Goal: Task Accomplishment & Management: Complete application form

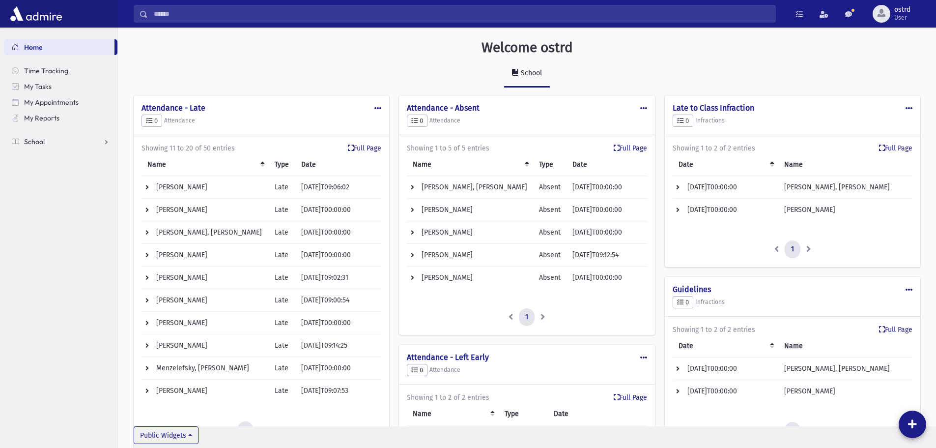
click at [106, 141] on link "School" at bounding box center [61, 142] width 114 height 16
click at [55, 204] on span "Infractions" at bounding box center [46, 204] width 34 height 9
click at [52, 219] on span "Entry" at bounding box center [45, 220] width 17 height 9
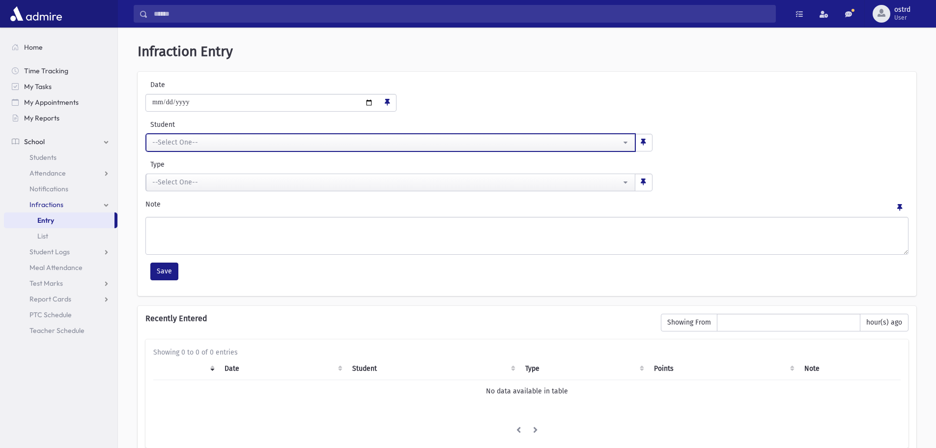
click at [212, 143] on div "--Select One--" at bounding box center [386, 142] width 469 height 10
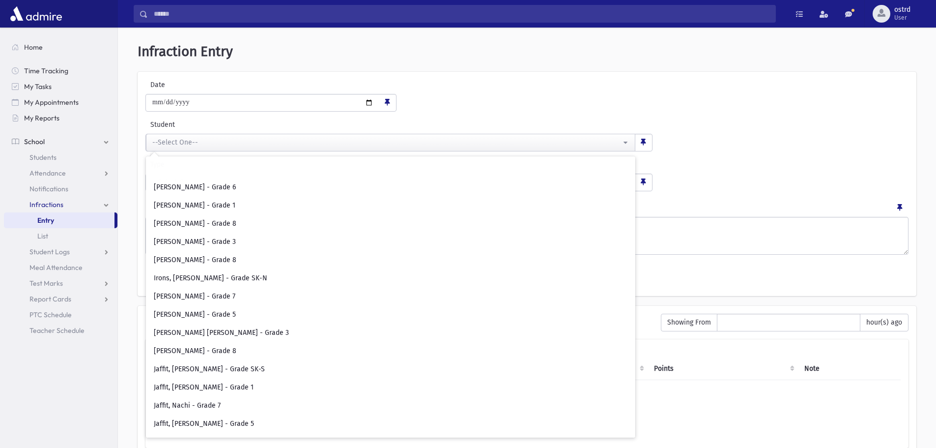
scroll to position [1917, 0]
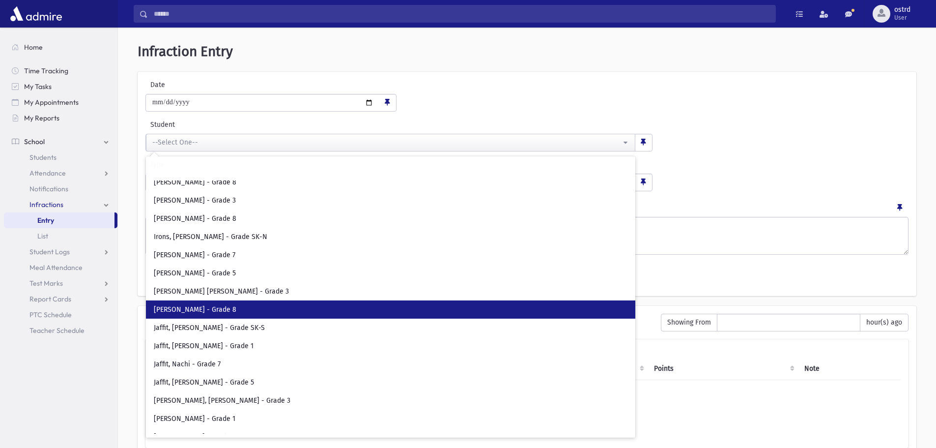
click at [234, 306] on span "[PERSON_NAME] - Grade 8" at bounding box center [195, 310] width 83 height 10
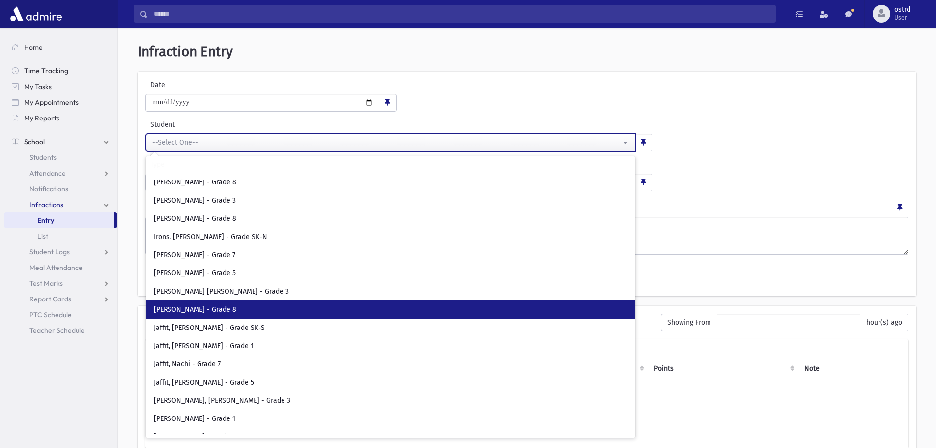
select select "****"
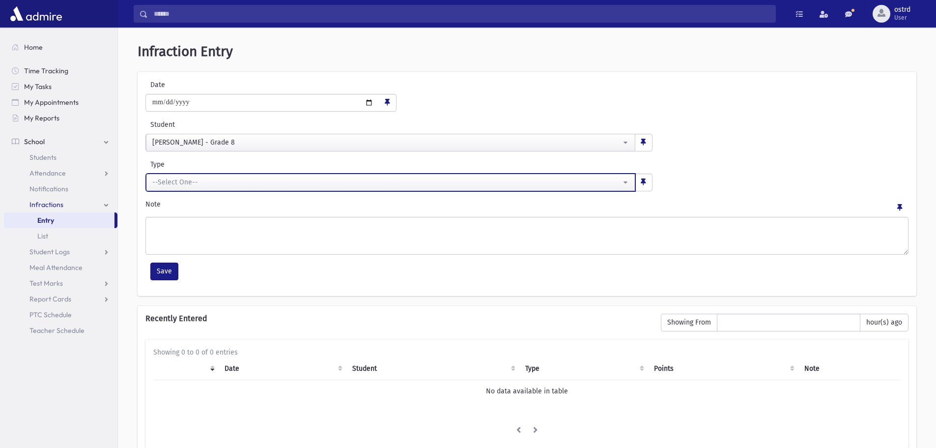
click at [241, 184] on div "--Select One--" at bounding box center [386, 182] width 469 height 10
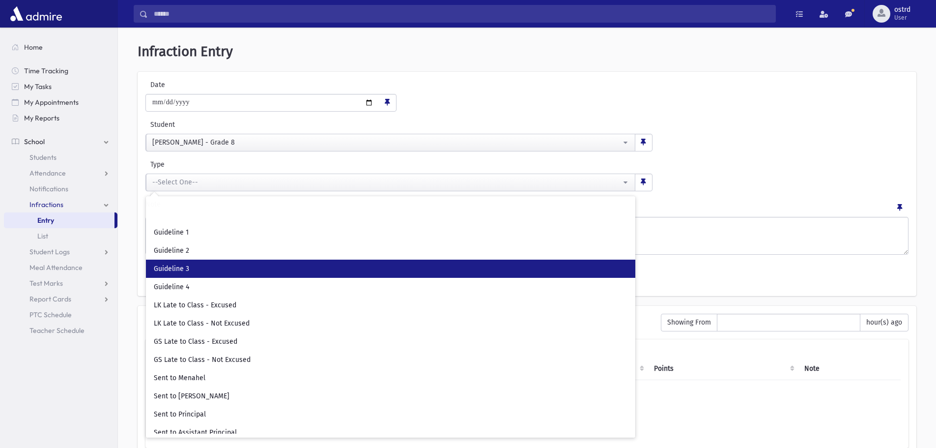
scroll to position [23, 0]
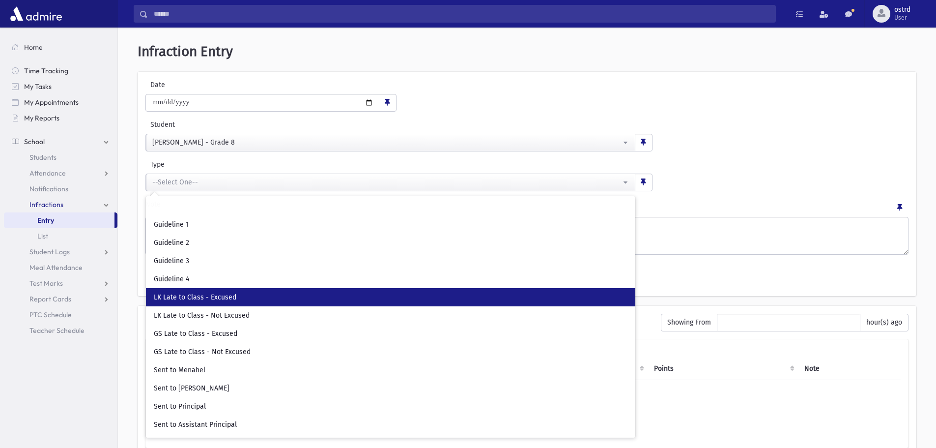
click at [247, 295] on link "LK Late to Class - Excused" at bounding box center [391, 297] width 490 height 18
select select "**"
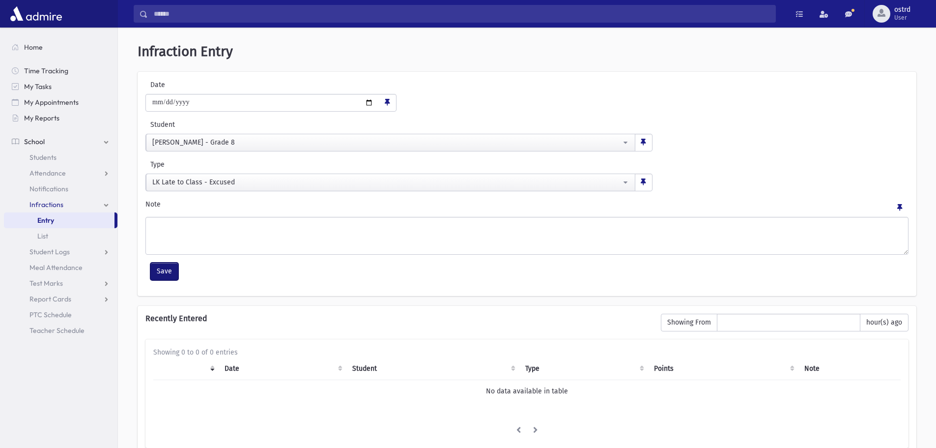
click at [172, 267] on button "Save" at bounding box center [164, 271] width 28 height 18
select select
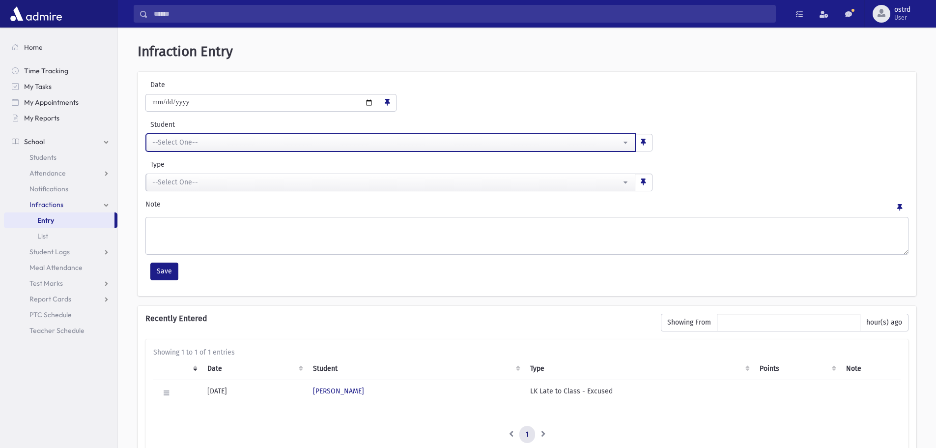
click at [203, 142] on div "--Select One--" at bounding box center [386, 142] width 469 height 10
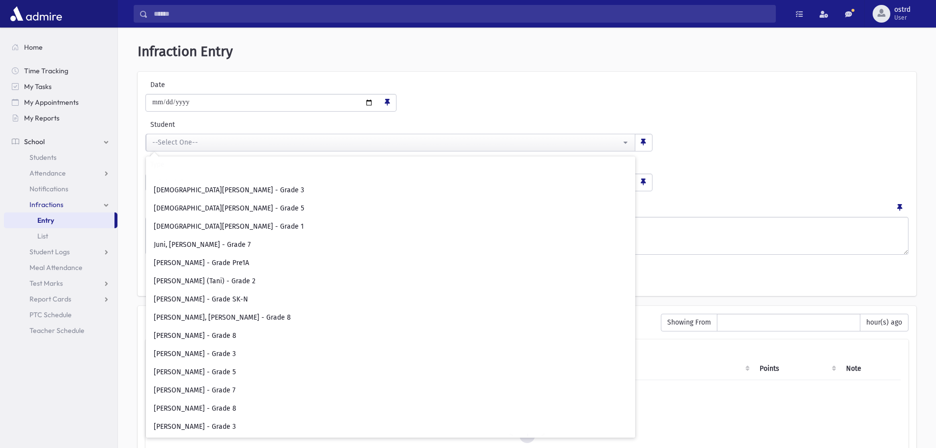
scroll to position [2261, 0]
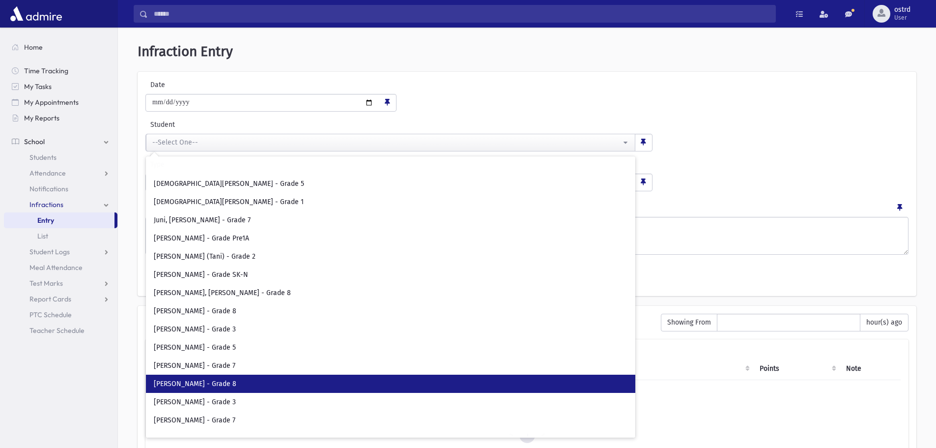
click at [212, 380] on span "[PERSON_NAME] - Grade 8" at bounding box center [195, 384] width 83 height 10
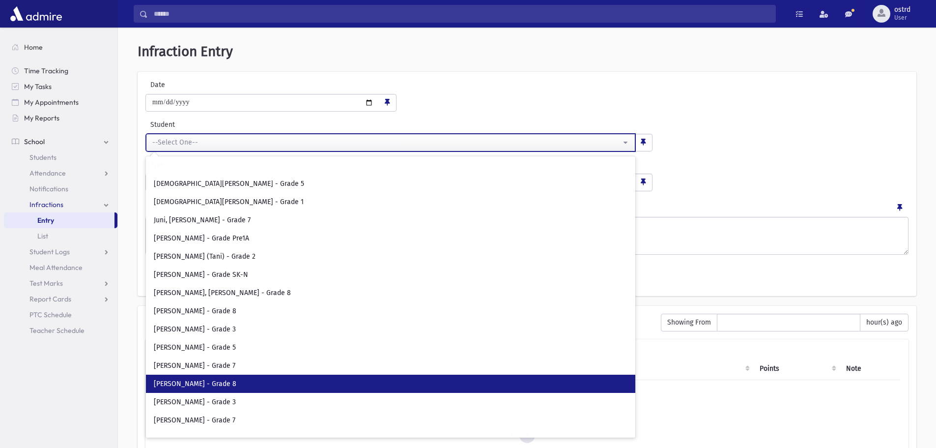
select select "****"
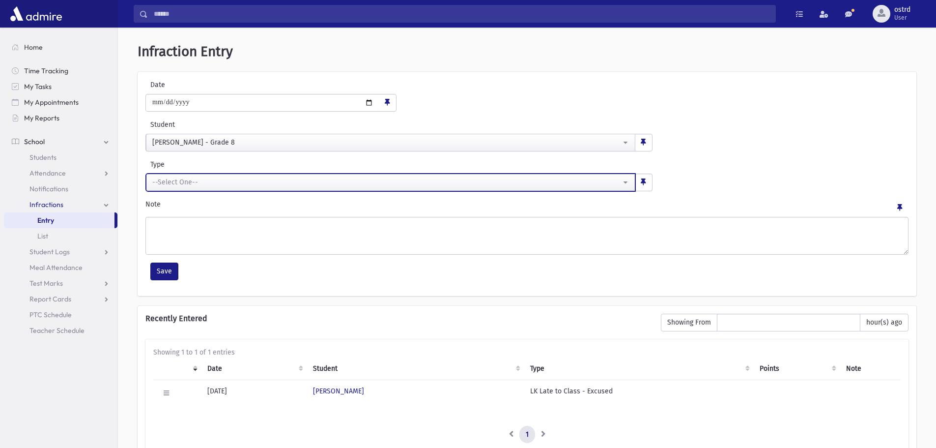
click at [187, 184] on div "--Select One--" at bounding box center [386, 182] width 469 height 10
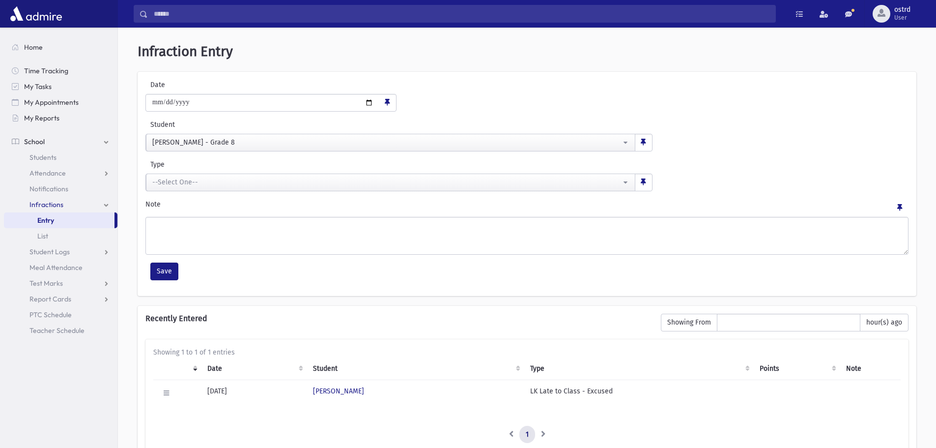
scroll to position [0, 0]
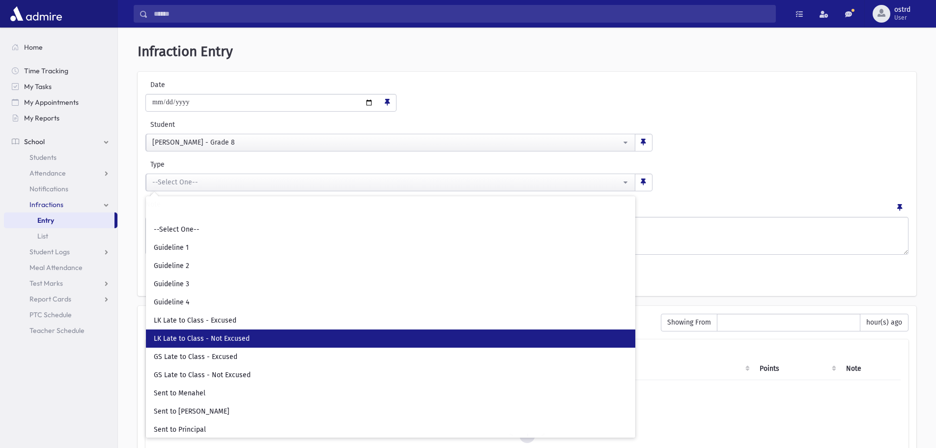
click at [215, 335] on span "LK Late to Class - Not Excused" at bounding box center [202, 339] width 96 height 10
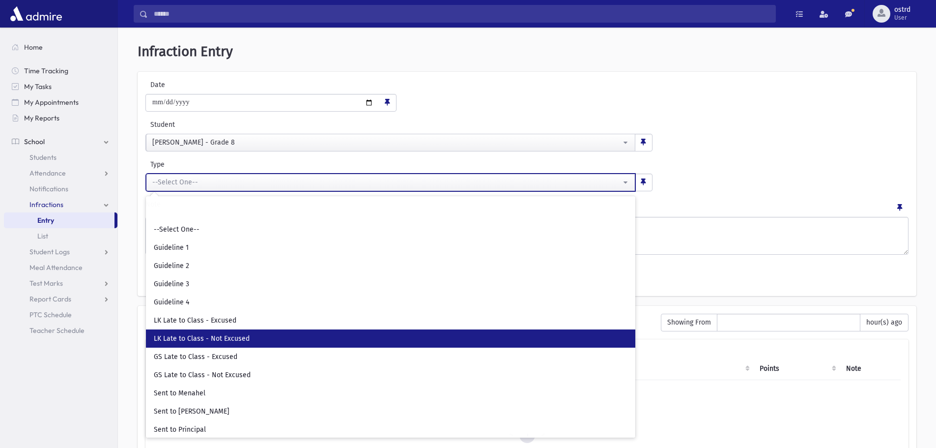
select select "**"
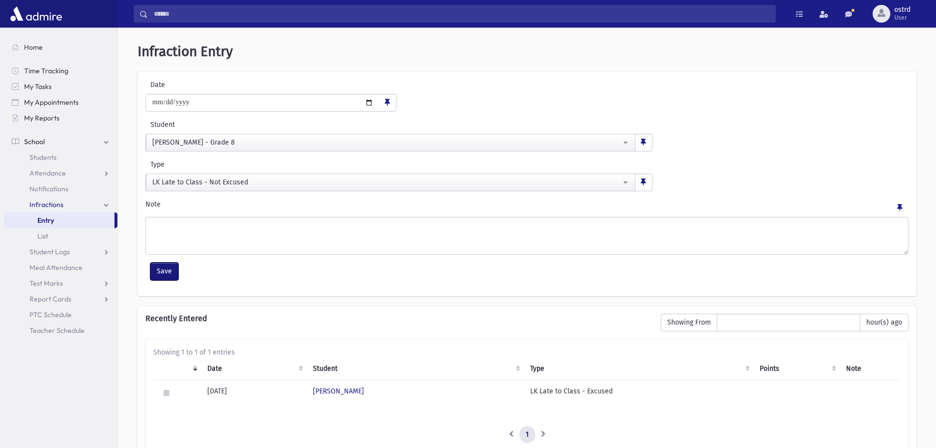
click at [157, 270] on button "Save" at bounding box center [164, 271] width 28 height 18
select select
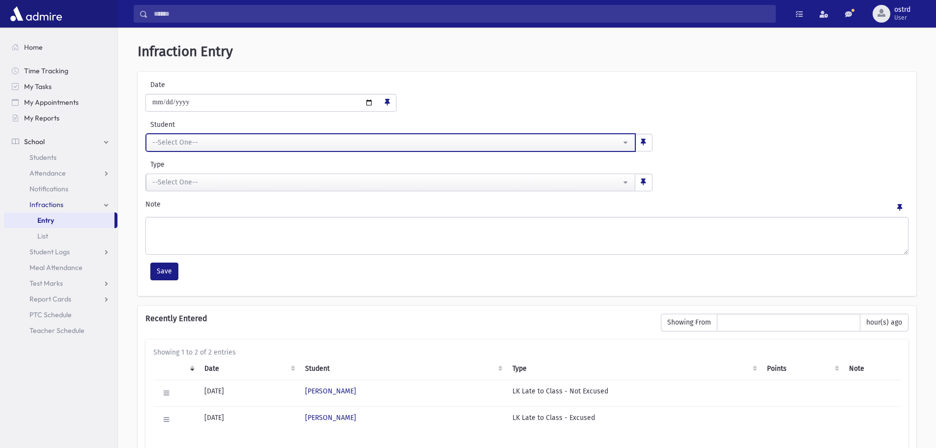
click at [190, 145] on div "--Select One--" at bounding box center [386, 142] width 469 height 10
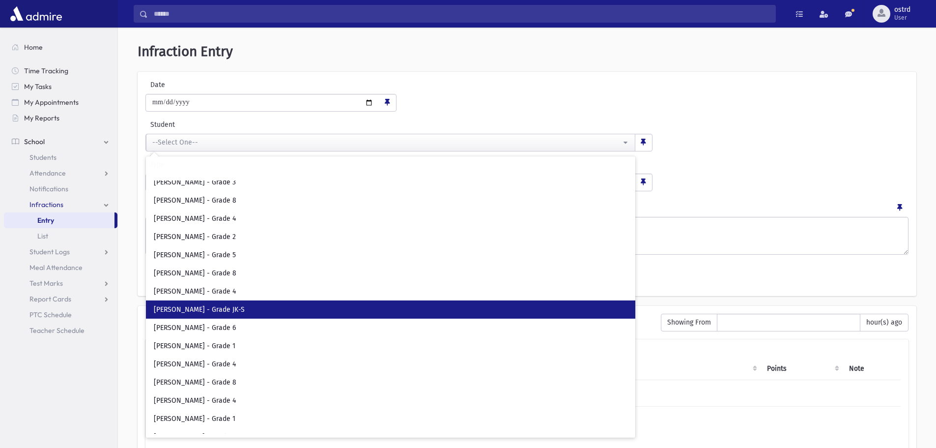
scroll to position [2703, 0]
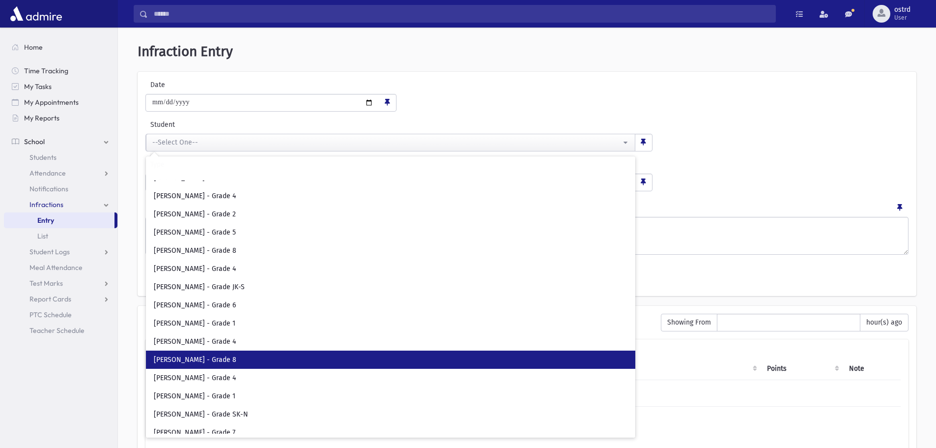
click at [199, 363] on span "[PERSON_NAME] - Grade 8" at bounding box center [195, 360] width 83 height 10
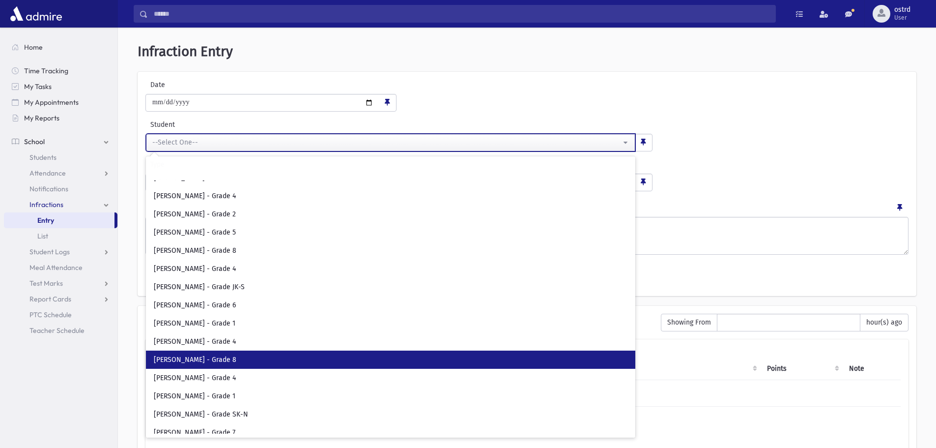
select select "****"
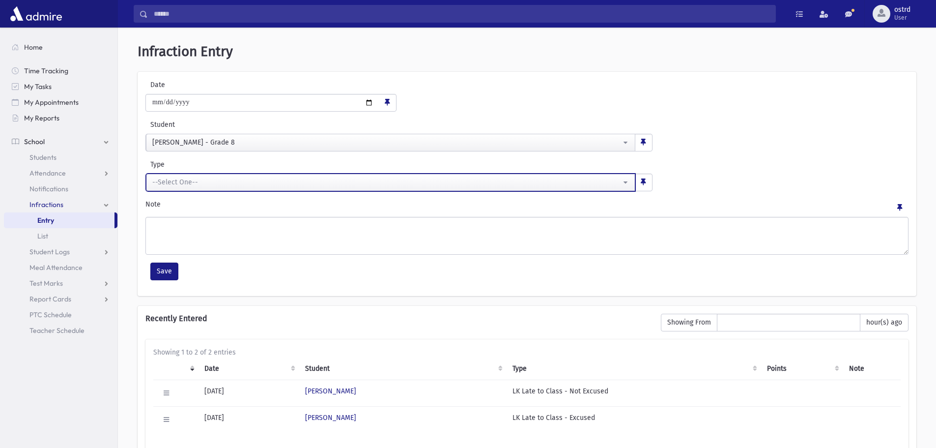
click at [202, 183] on div "--Select One--" at bounding box center [386, 182] width 469 height 10
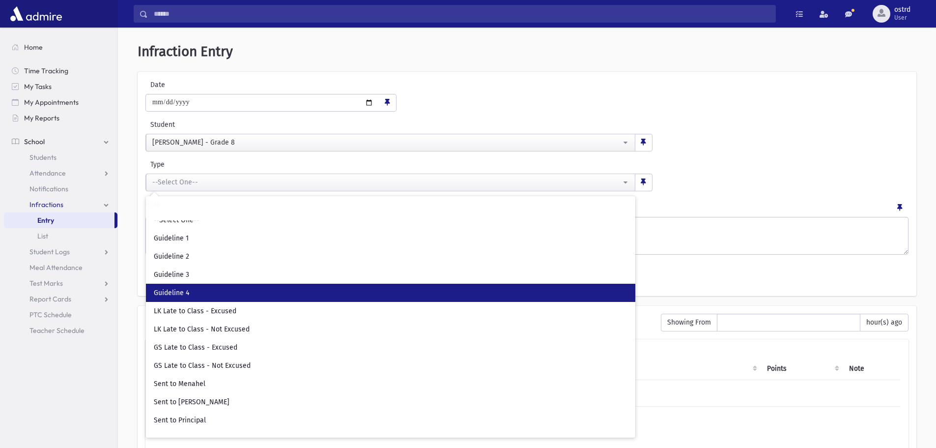
scroll to position [23, 0]
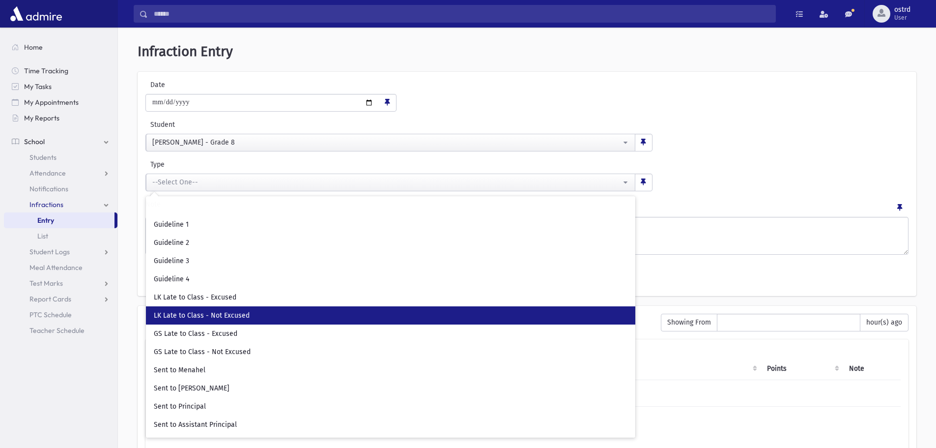
click at [201, 315] on span "LK Late to Class - Not Excused" at bounding box center [202, 316] width 96 height 10
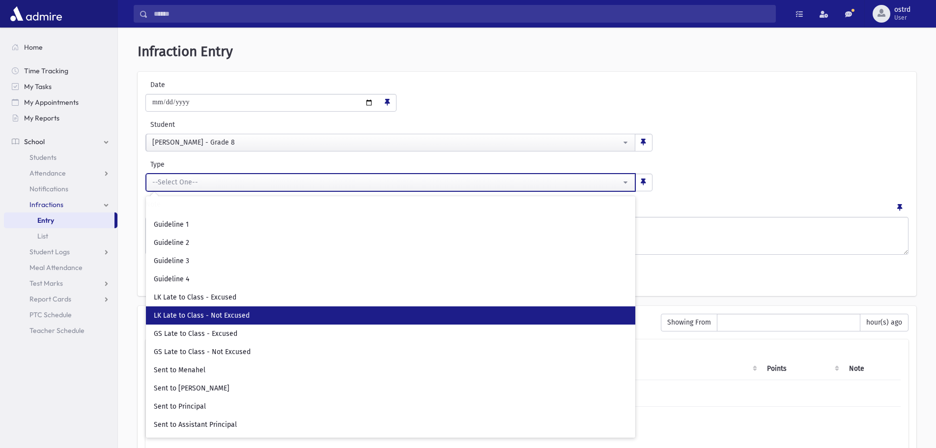
select select "**"
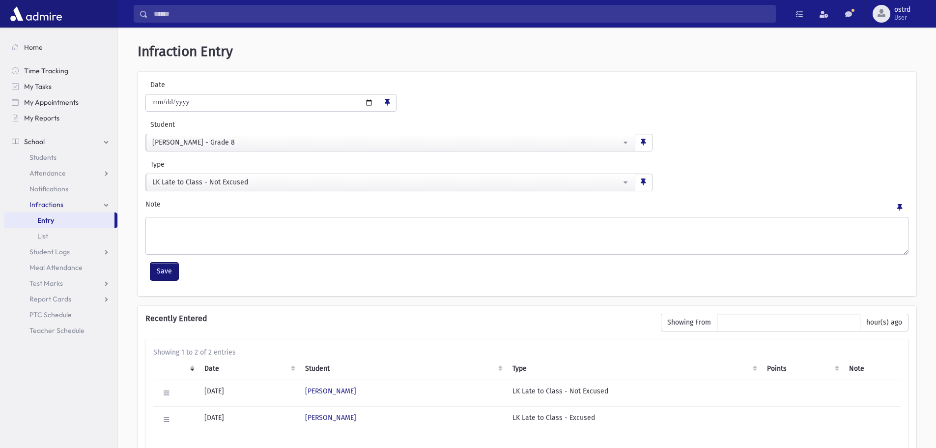
click at [162, 272] on button "Save" at bounding box center [164, 271] width 28 height 18
select select
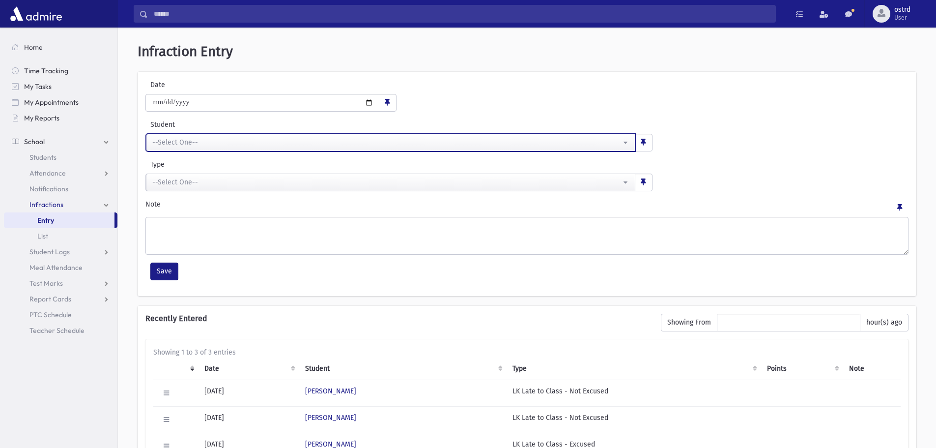
click at [276, 144] on div "--Select One--" at bounding box center [386, 142] width 469 height 10
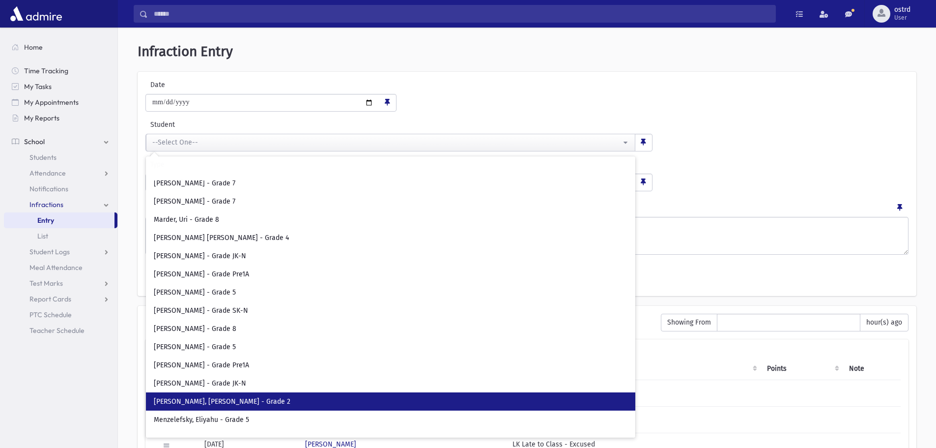
scroll to position [3342, 0]
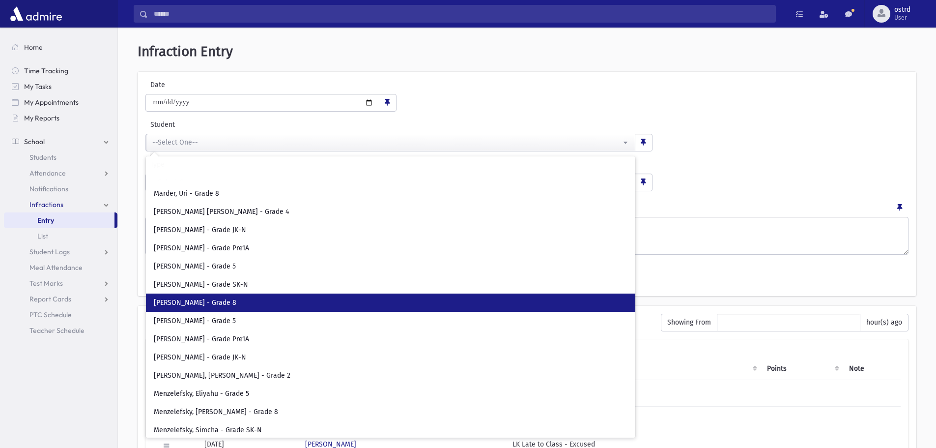
click at [214, 299] on span "[PERSON_NAME] - Grade 8" at bounding box center [195, 303] width 83 height 10
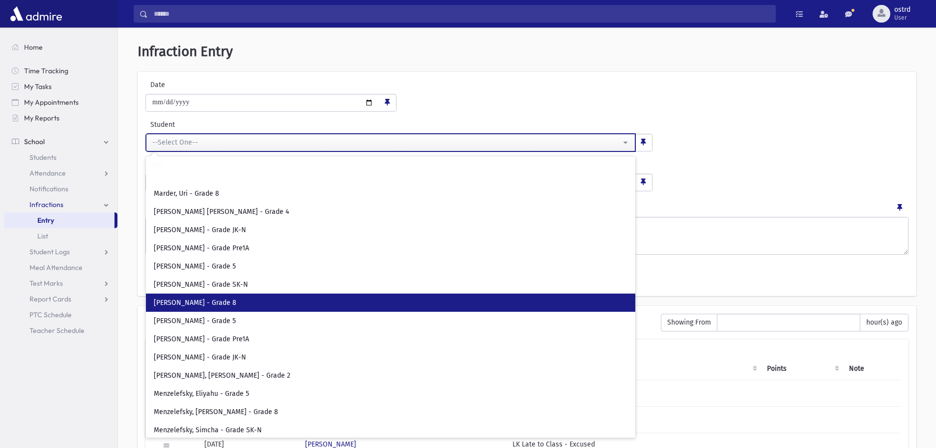
select select "****"
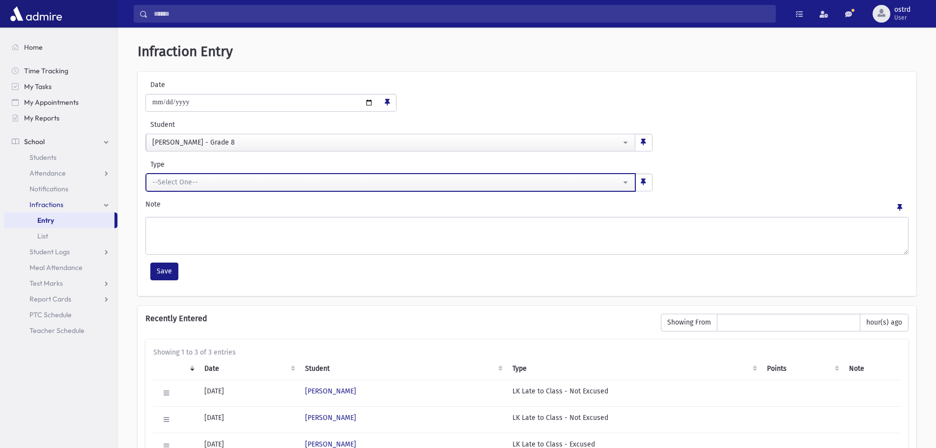
click at [208, 181] on div "--Select One--" at bounding box center [386, 182] width 469 height 10
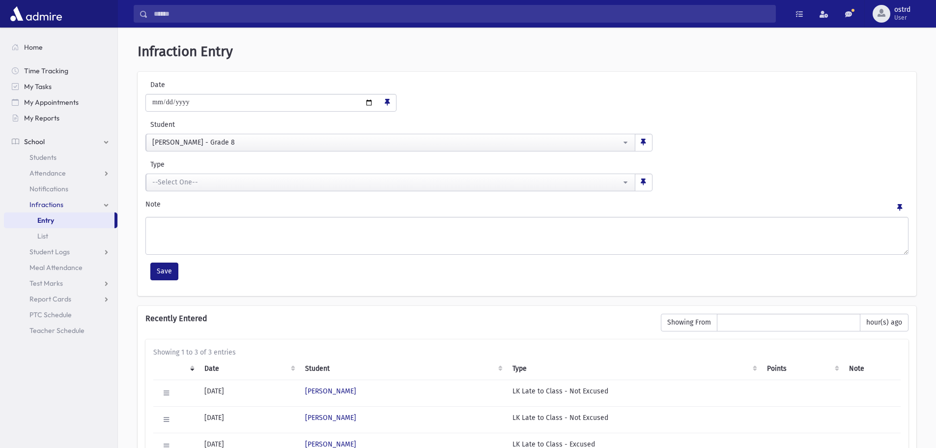
scroll to position [0, 0]
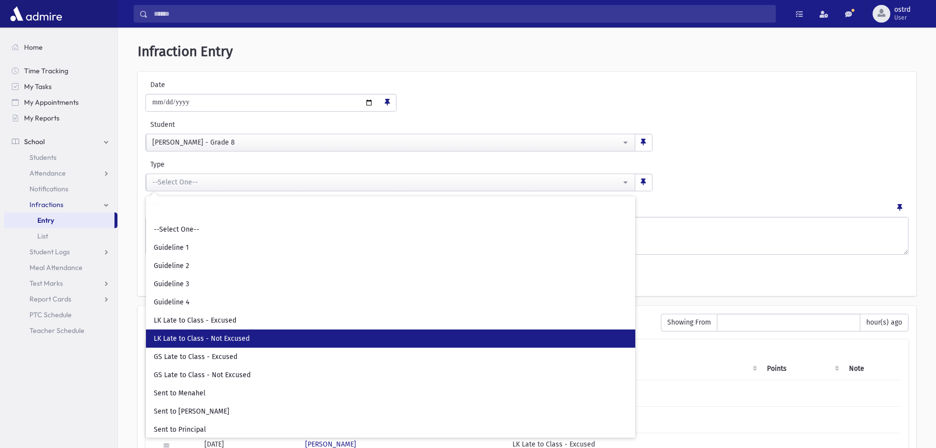
click at [249, 334] on link "LK Late to Class - Not Excused" at bounding box center [391, 338] width 490 height 18
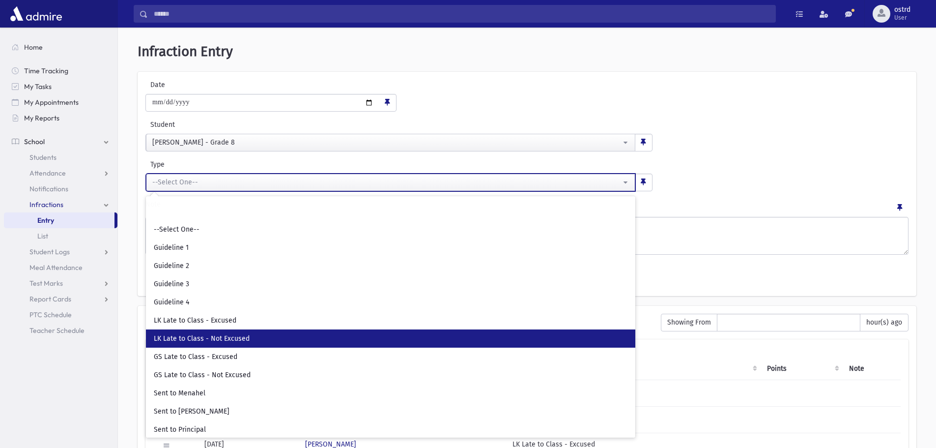
select select "**"
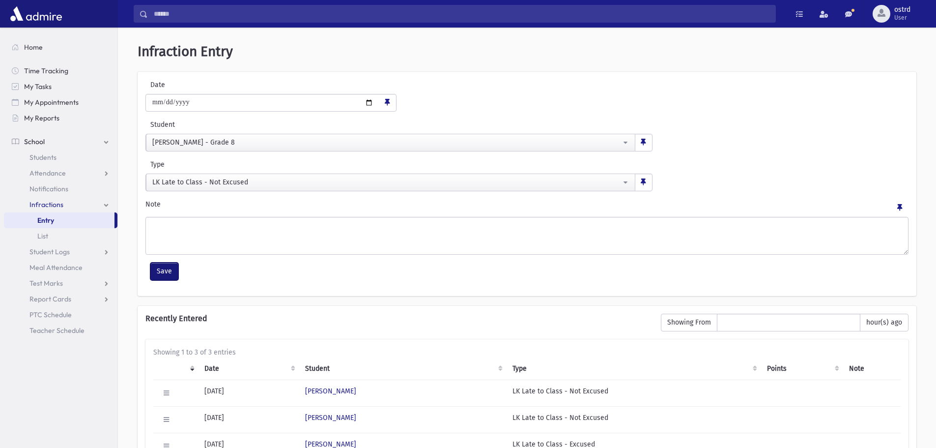
click at [170, 274] on button "Save" at bounding box center [164, 271] width 28 height 18
select select
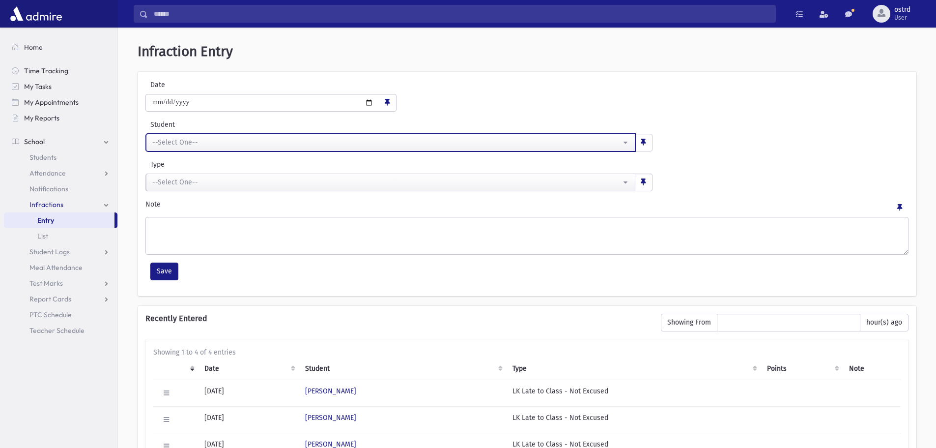
click at [215, 145] on div "--Select One--" at bounding box center [386, 142] width 469 height 10
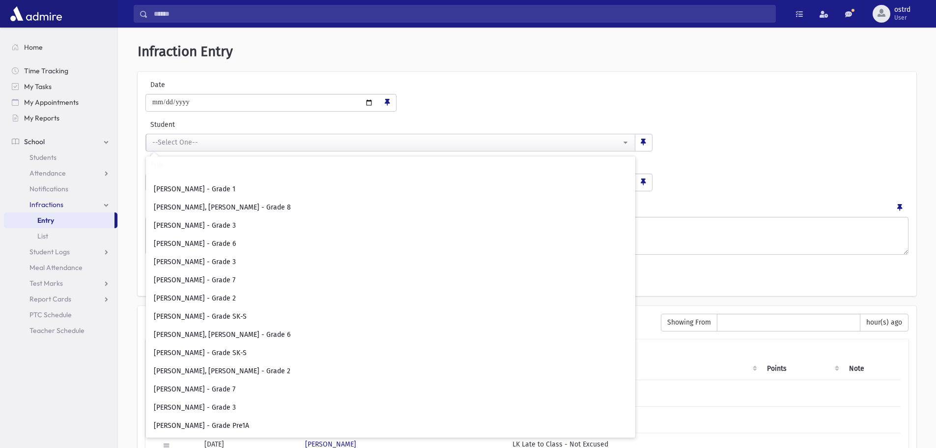
scroll to position [4178, 0]
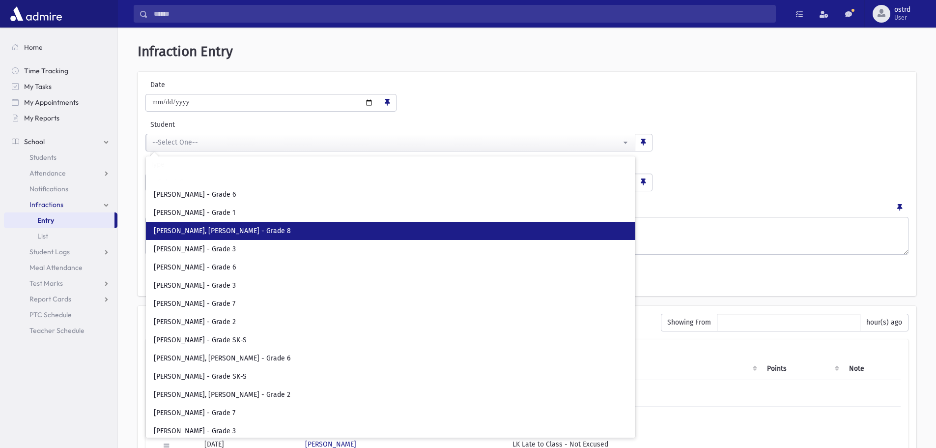
click at [240, 232] on span "[PERSON_NAME], [PERSON_NAME] - Grade 8" at bounding box center [222, 231] width 137 height 10
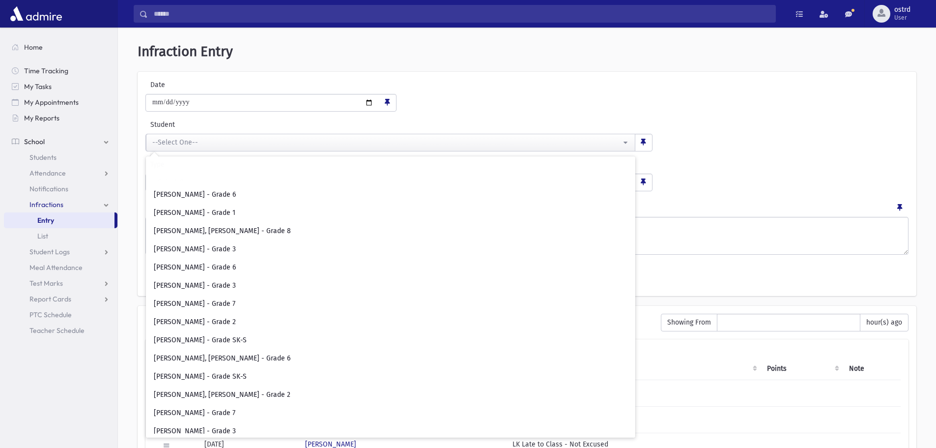
select select "****"
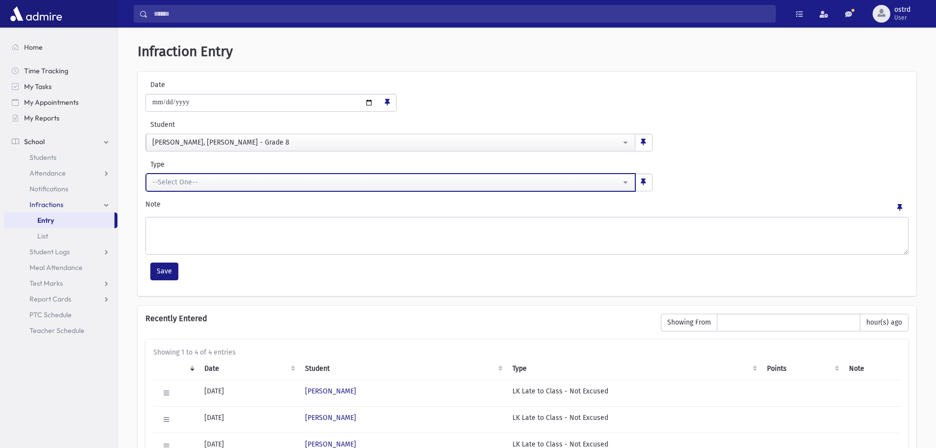
click at [211, 178] on div "--Select One--" at bounding box center [386, 182] width 469 height 10
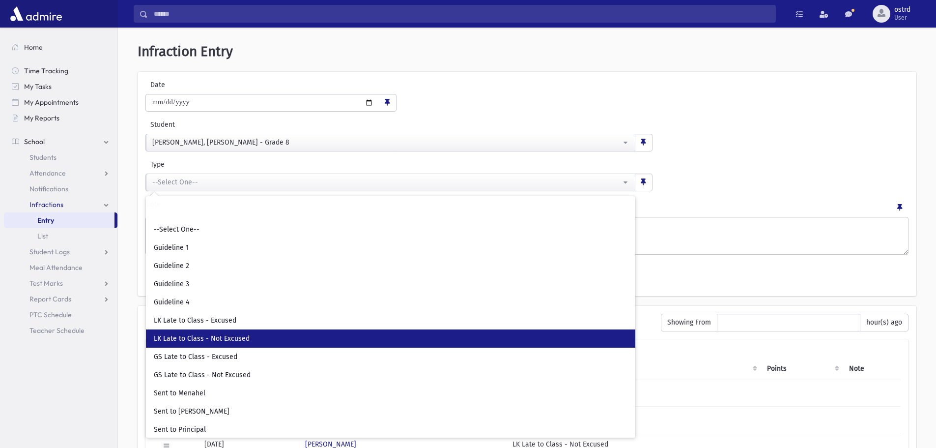
click at [209, 339] on span "LK Late to Class - Not Excused" at bounding box center [202, 339] width 96 height 10
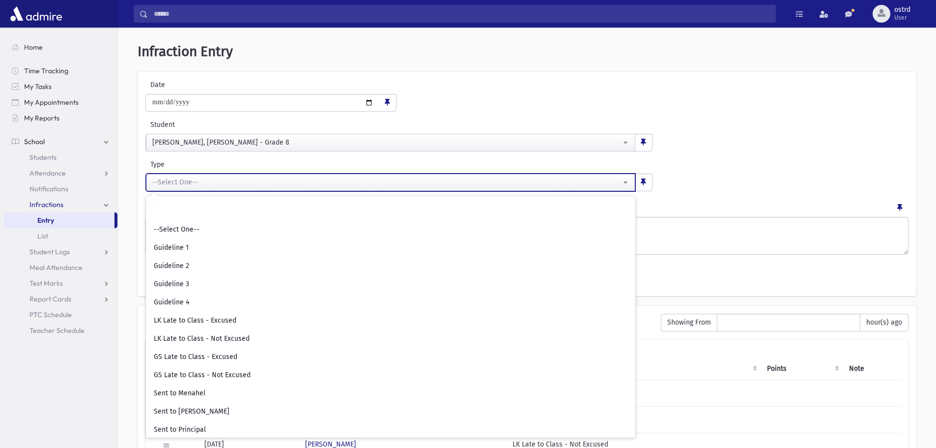
select select "**"
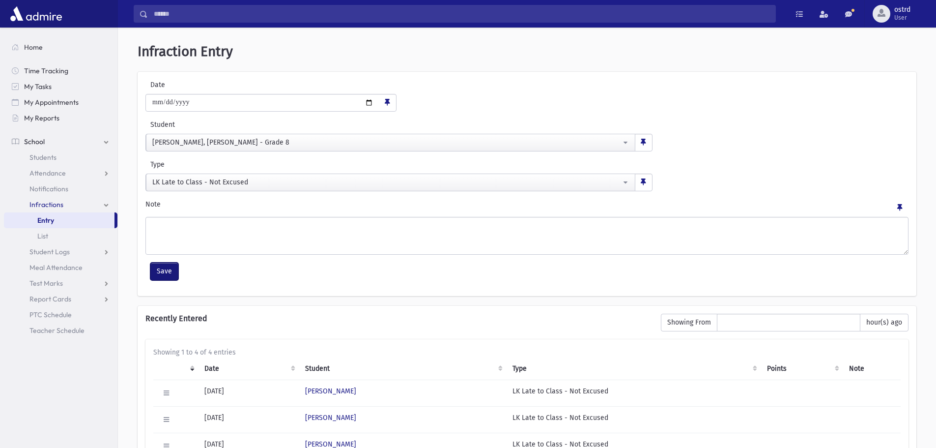
click at [168, 271] on button "Save" at bounding box center [164, 271] width 28 height 18
select select
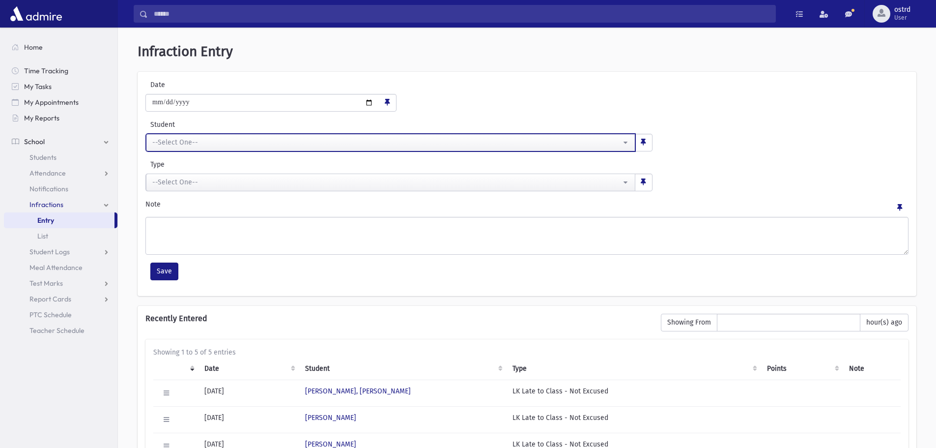
click at [191, 144] on div "--Select One--" at bounding box center [386, 142] width 469 height 10
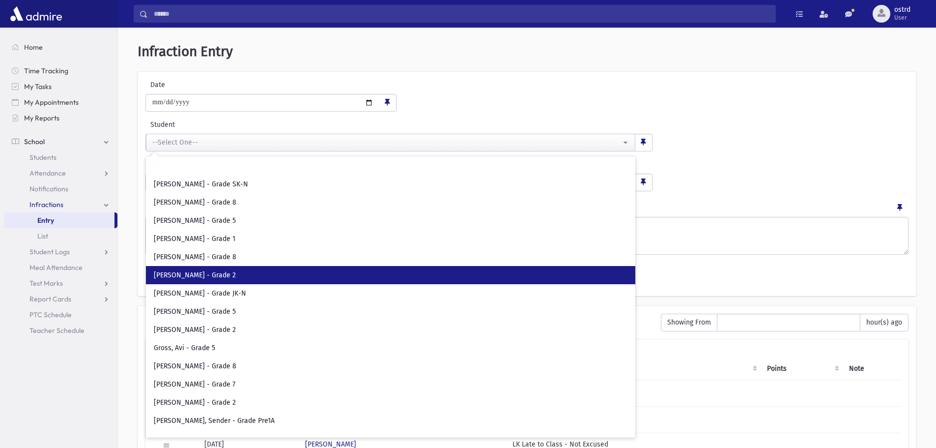
scroll to position [1671, 0]
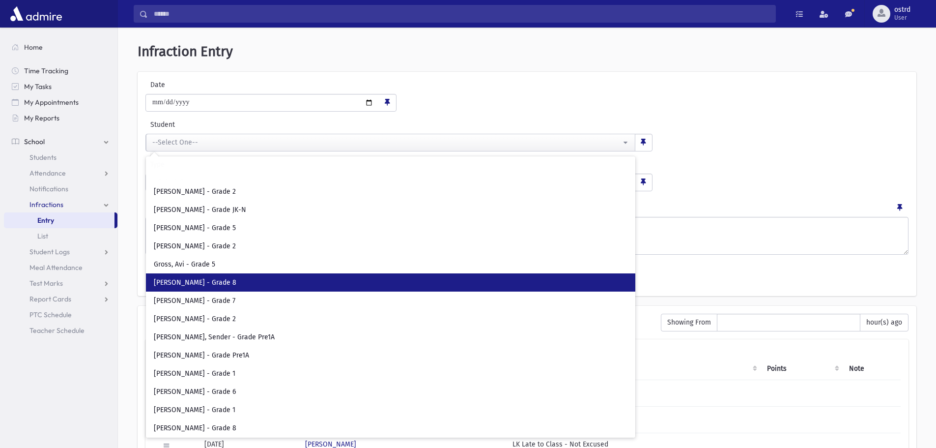
click at [228, 281] on link "[PERSON_NAME] - Grade 8" at bounding box center [391, 282] width 490 height 18
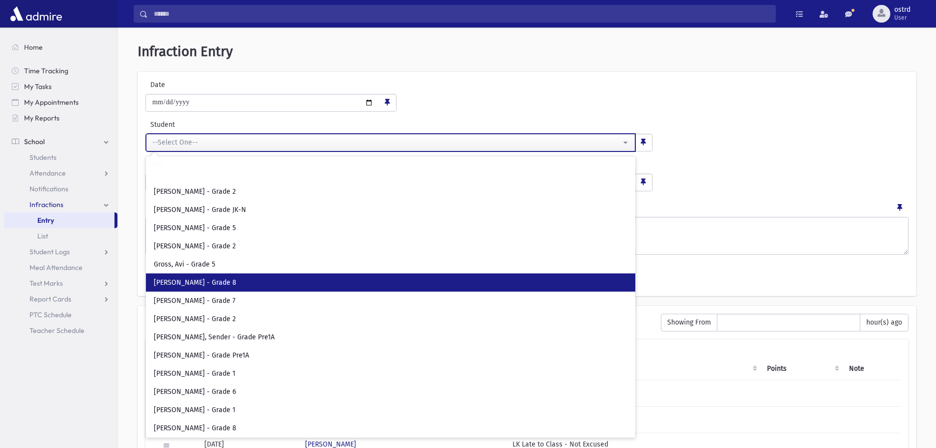
select select "****"
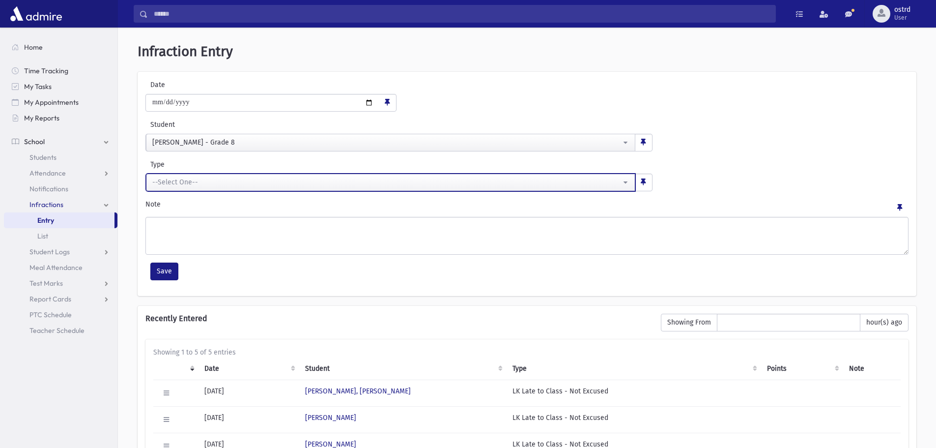
click at [200, 183] on div "--Select One--" at bounding box center [386, 182] width 469 height 10
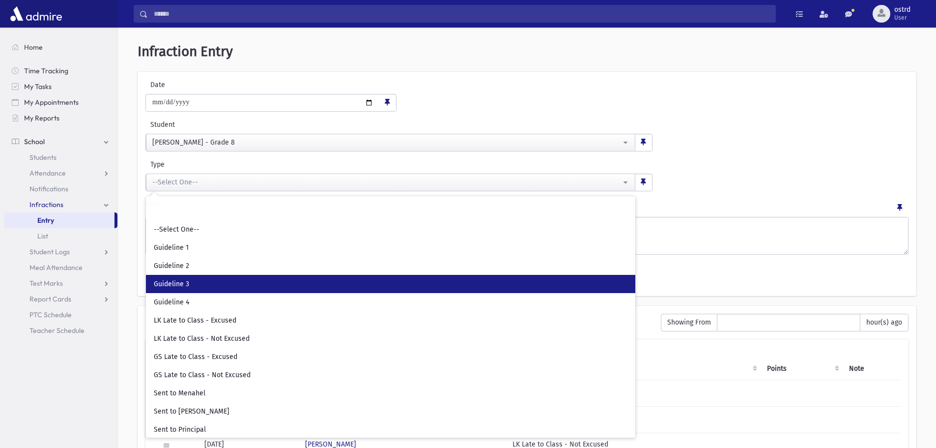
scroll to position [23, 0]
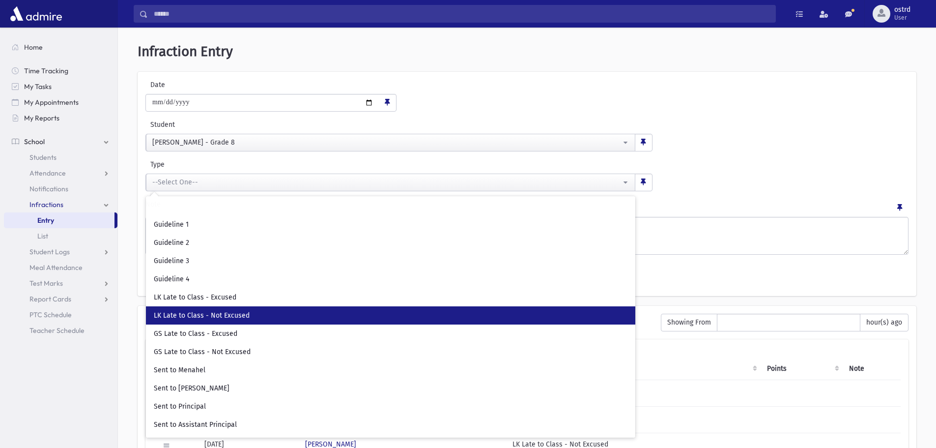
click at [219, 317] on span "LK Late to Class - Not Excused" at bounding box center [202, 316] width 96 height 10
select select "**"
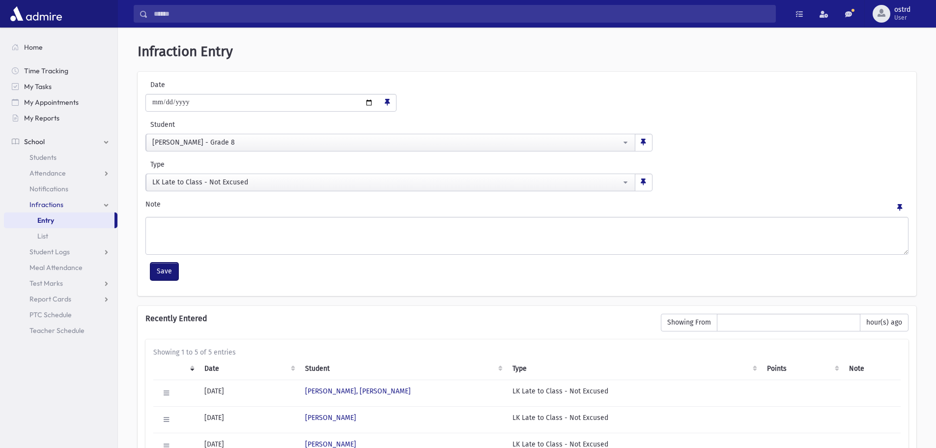
click at [165, 268] on button "Save" at bounding box center [164, 271] width 28 height 18
select select
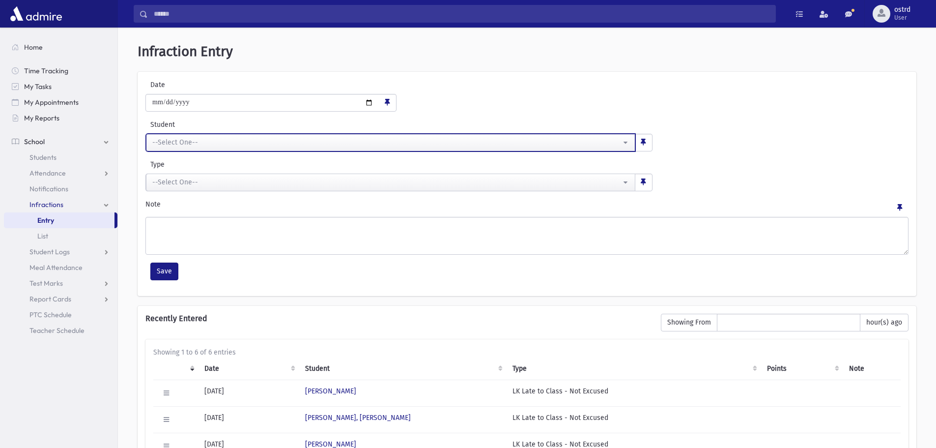
click at [189, 144] on div "--Select One--" at bounding box center [386, 142] width 469 height 10
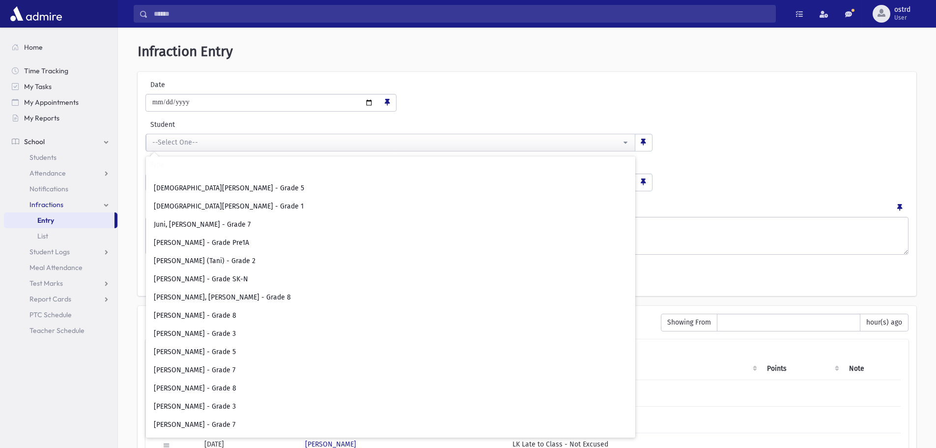
scroll to position [2261, 0]
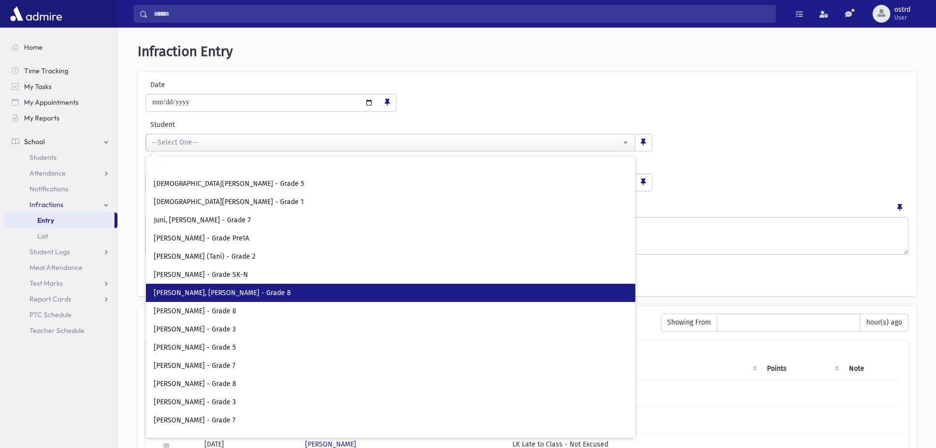
click at [219, 292] on span "[PERSON_NAME], [PERSON_NAME] - Grade 8" at bounding box center [222, 293] width 137 height 10
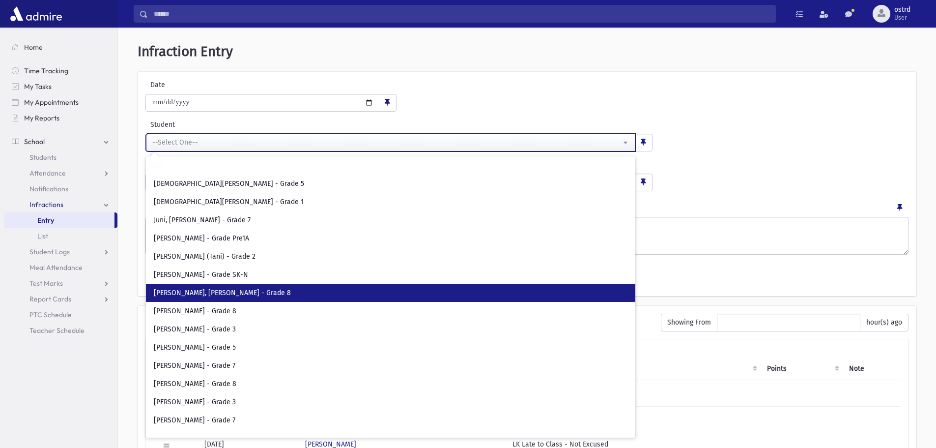
select select "****"
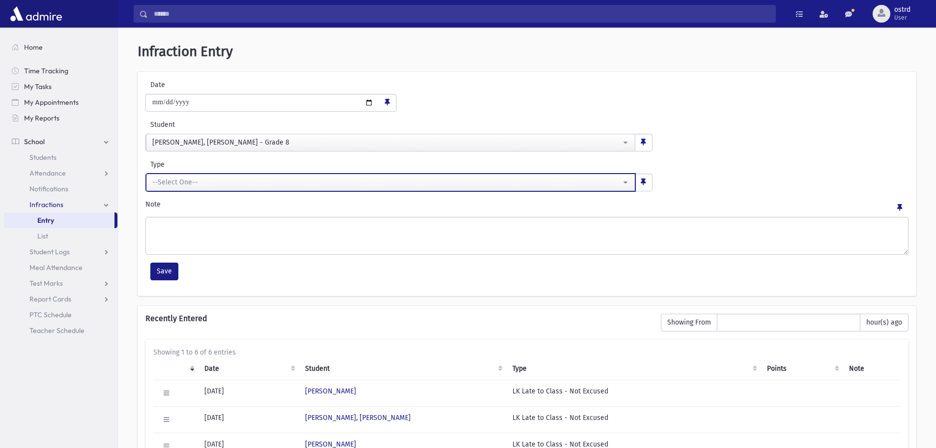
click at [199, 186] on div "--Select One--" at bounding box center [386, 182] width 469 height 10
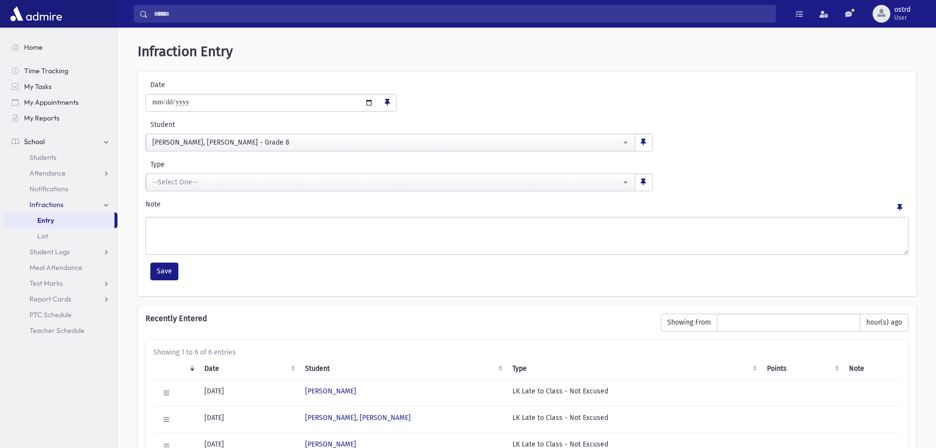
scroll to position [0, 0]
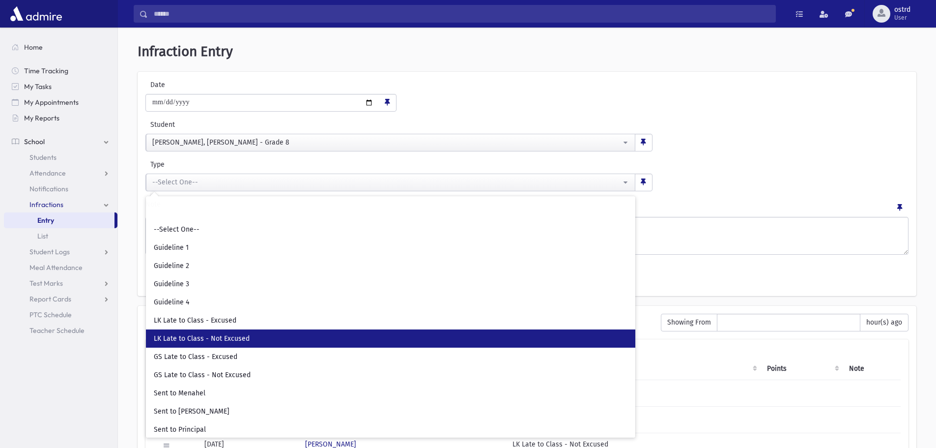
click at [212, 334] on span "LK Late to Class - Not Excused" at bounding box center [202, 339] width 96 height 10
select select "**"
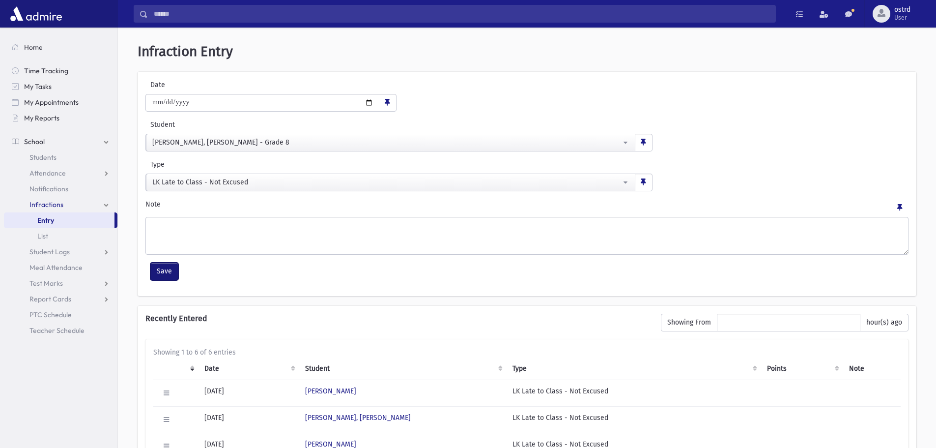
click at [172, 273] on button "Save" at bounding box center [164, 271] width 28 height 18
select select
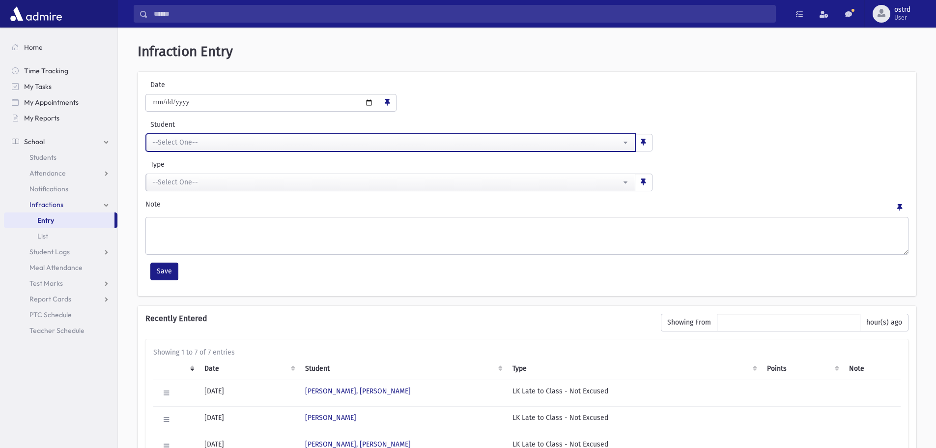
click at [182, 144] on div "--Select One--" at bounding box center [386, 142] width 469 height 10
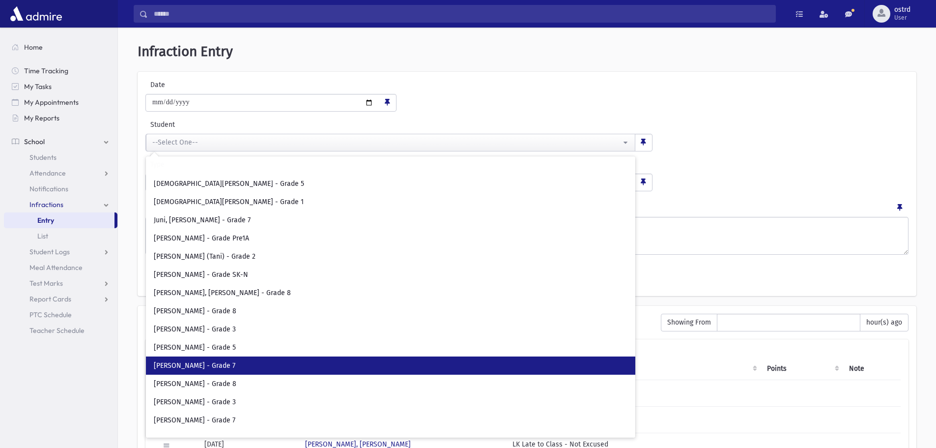
scroll to position [2556, 0]
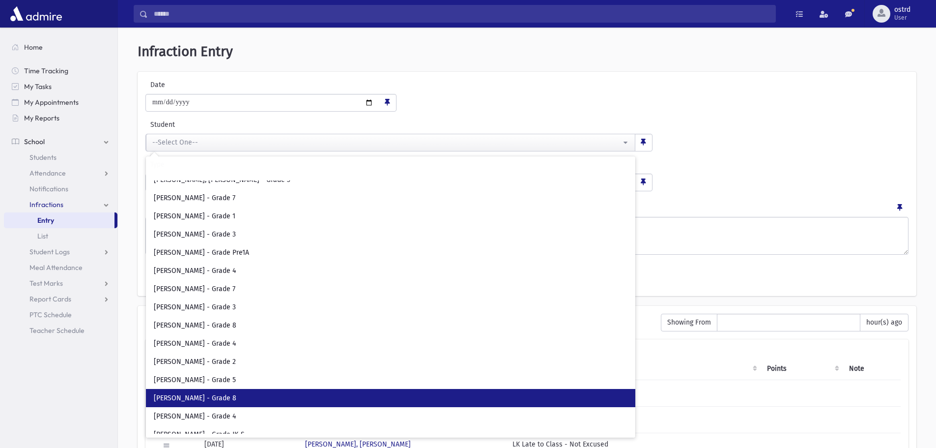
click at [213, 395] on span "[PERSON_NAME] - Grade 8" at bounding box center [195, 398] width 83 height 10
select select "****"
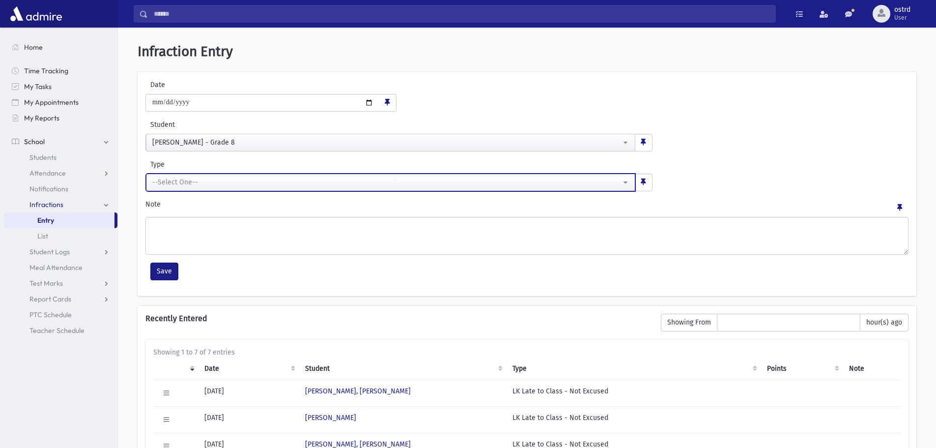
click at [182, 181] on div "--Select One--" at bounding box center [386, 182] width 469 height 10
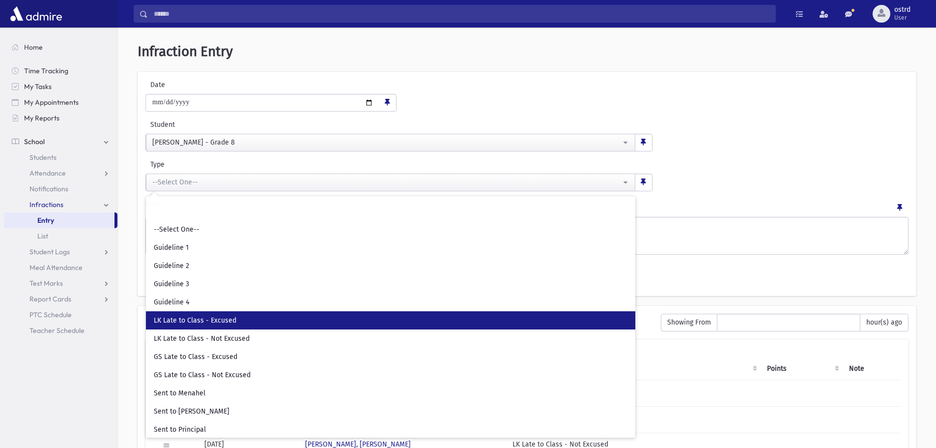
click at [206, 321] on span "LK Late to Class - Excused" at bounding box center [195, 321] width 83 height 10
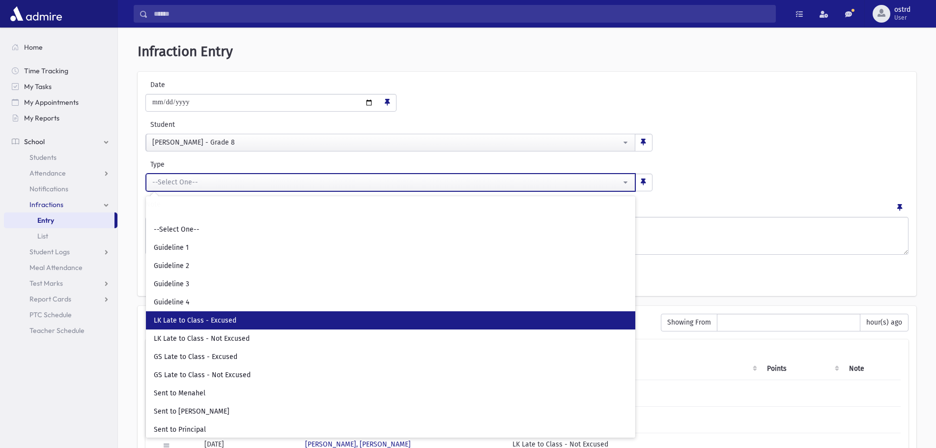
select select "**"
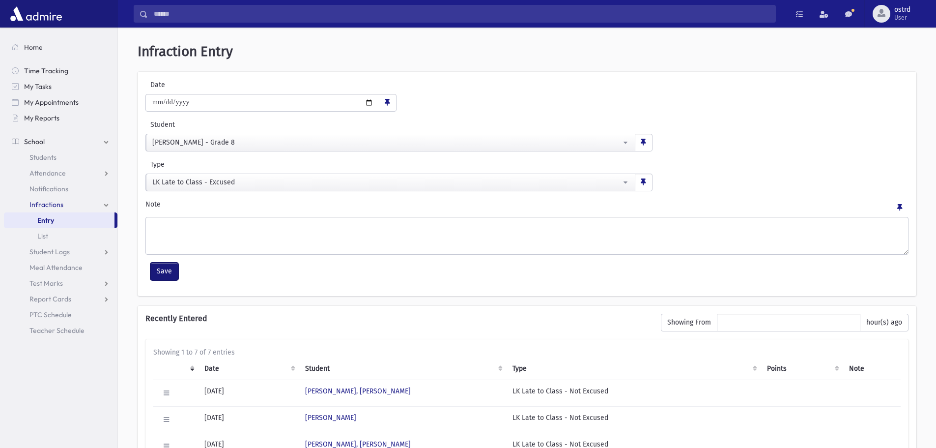
click at [169, 268] on button "Save" at bounding box center [164, 271] width 28 height 18
select select
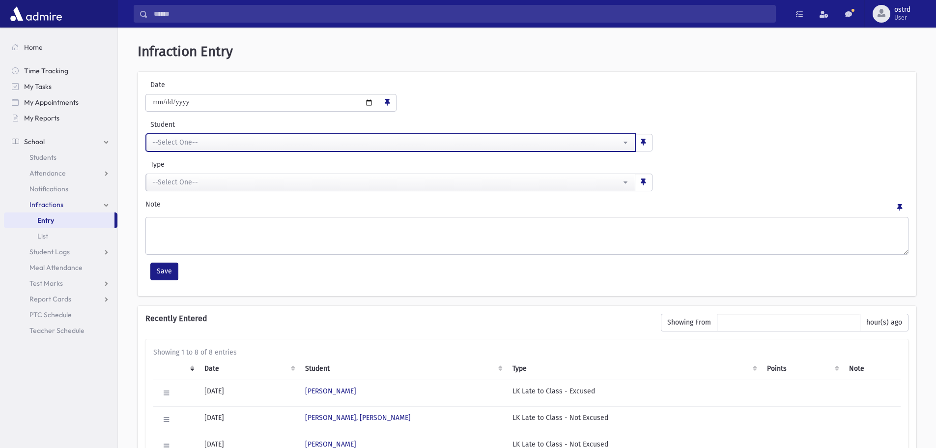
click at [190, 144] on div "--Select One--" at bounding box center [386, 142] width 469 height 10
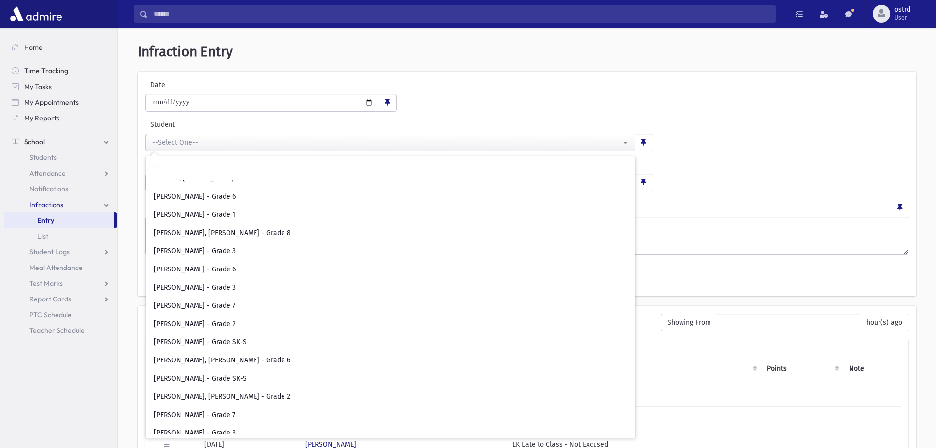
scroll to position [4178, 0]
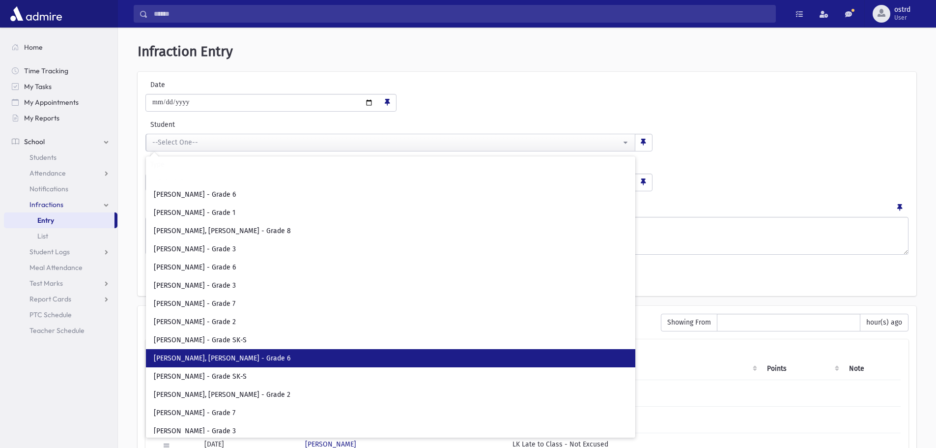
click at [212, 361] on span "[PERSON_NAME], [PERSON_NAME] - Grade 6" at bounding box center [222, 358] width 137 height 10
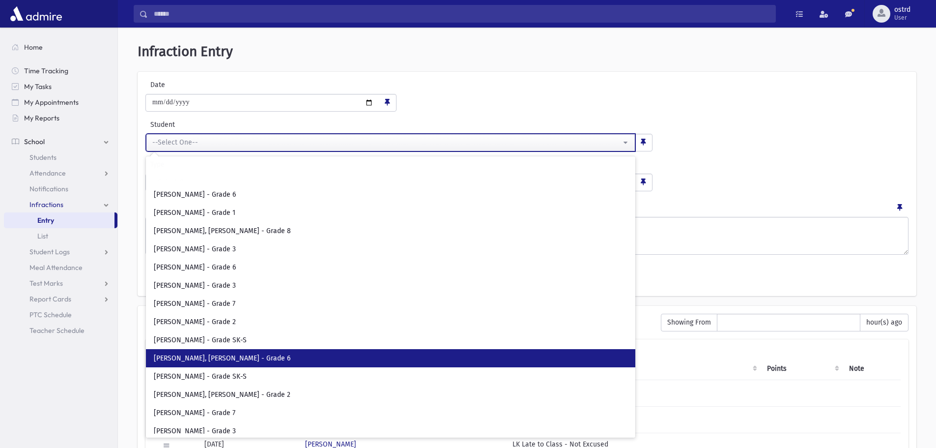
select select "****"
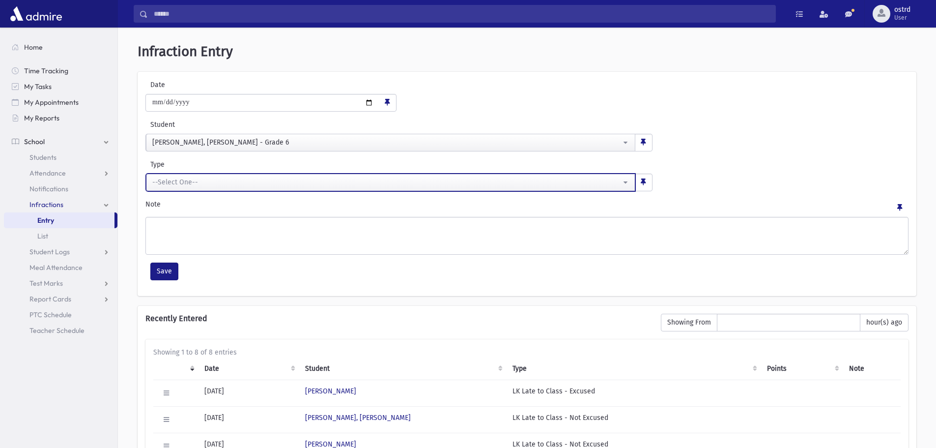
click at [175, 184] on div "--Select One--" at bounding box center [386, 182] width 469 height 10
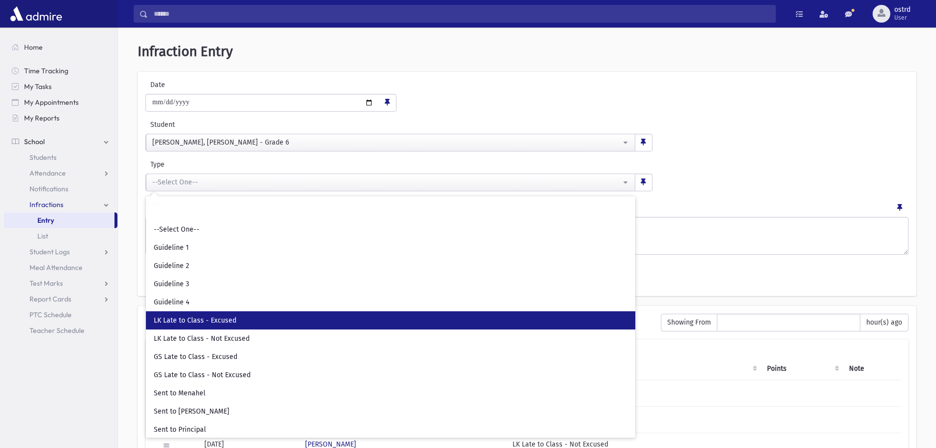
click at [197, 321] on span "LK Late to Class - Excused" at bounding box center [195, 321] width 83 height 10
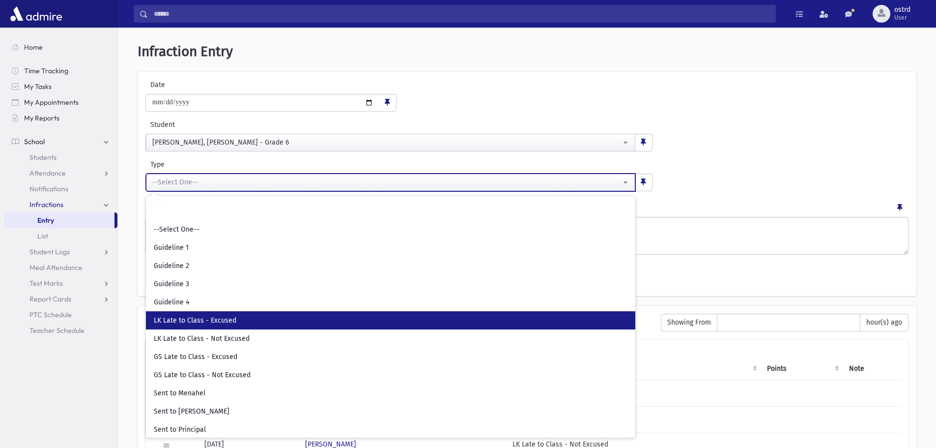
select select "**"
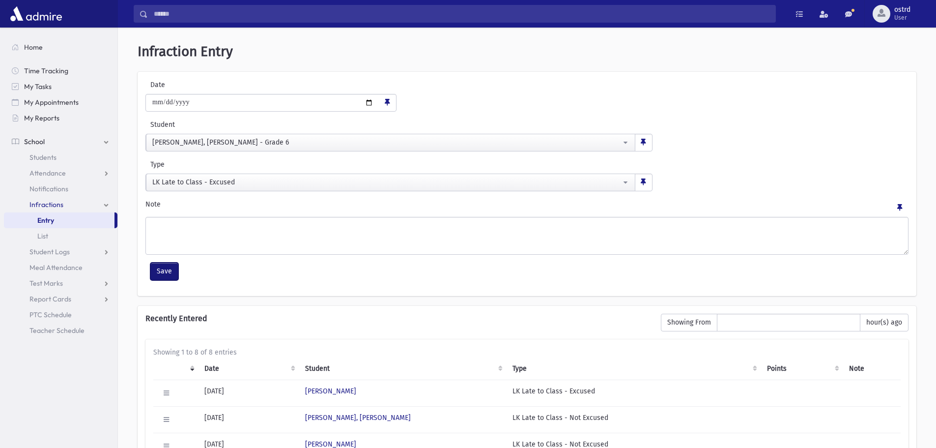
click at [162, 270] on button "Save" at bounding box center [164, 271] width 28 height 18
select select
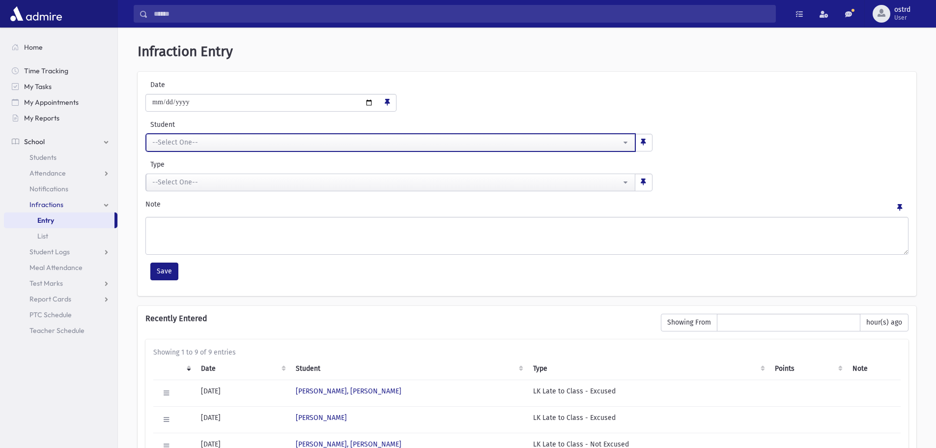
click at [203, 142] on div "--Select One--" at bounding box center [386, 142] width 469 height 10
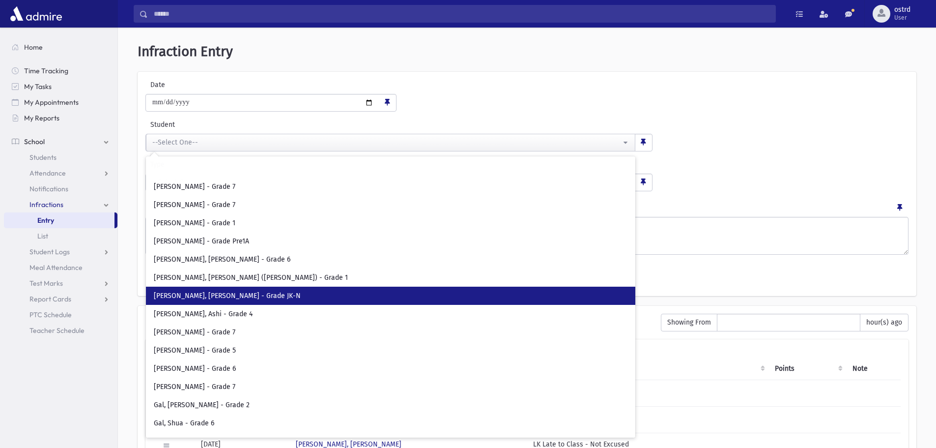
scroll to position [1081, 0]
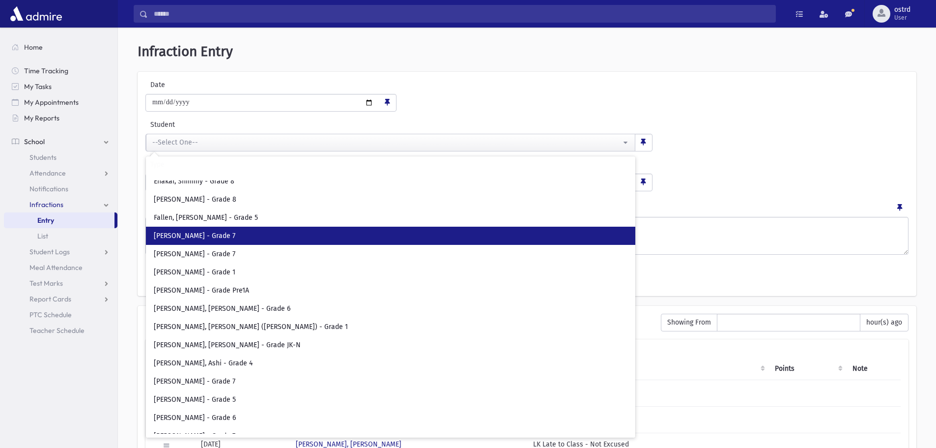
click at [209, 237] on span "[PERSON_NAME] - Grade 7" at bounding box center [195, 236] width 82 height 10
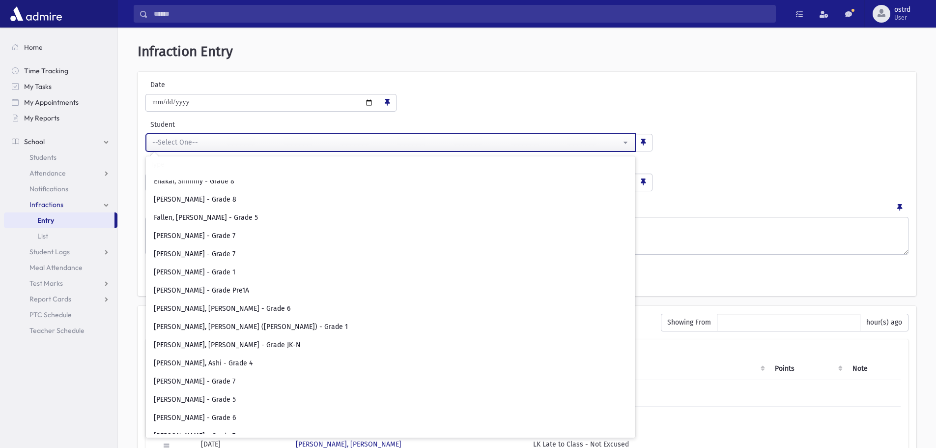
select select "****"
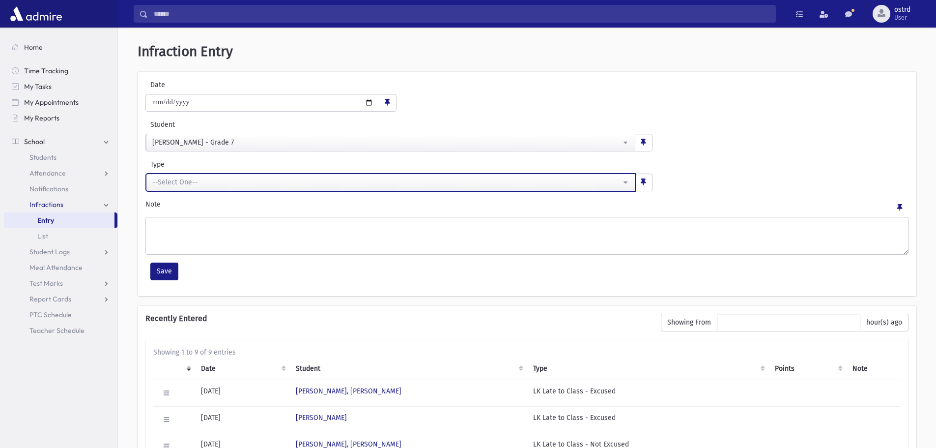
click at [210, 181] on div "--Select One--" at bounding box center [386, 182] width 469 height 10
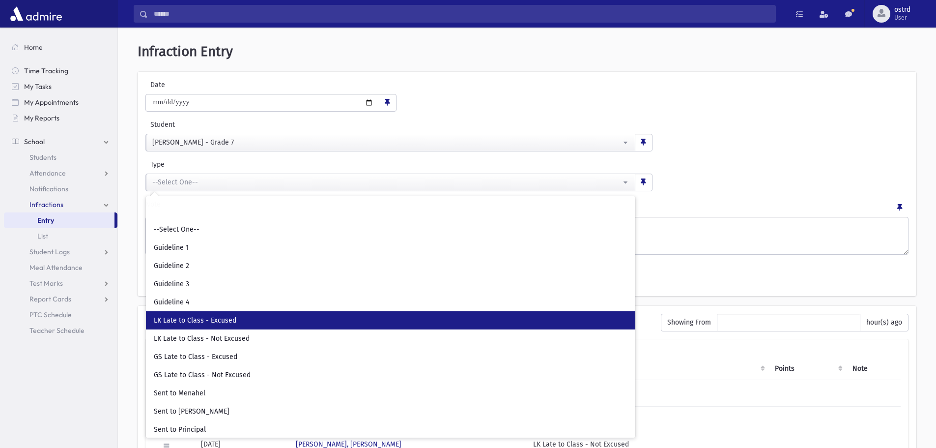
click at [247, 319] on link "LK Late to Class - Excused" at bounding box center [391, 320] width 490 height 18
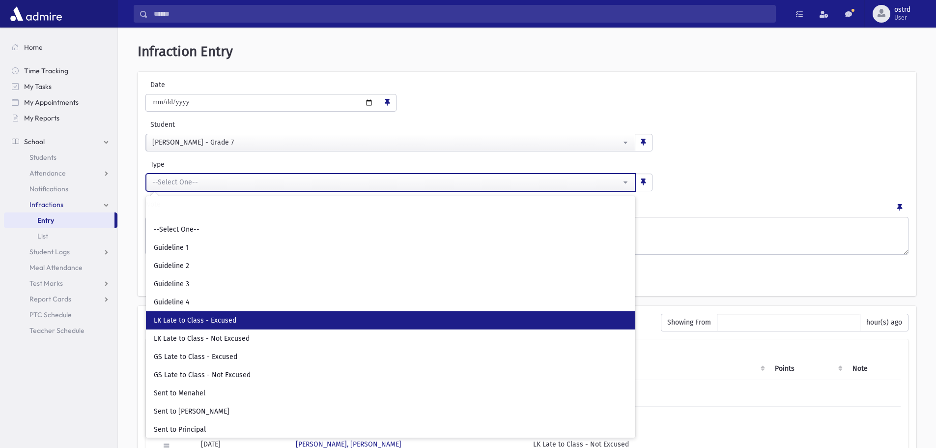
select select "**"
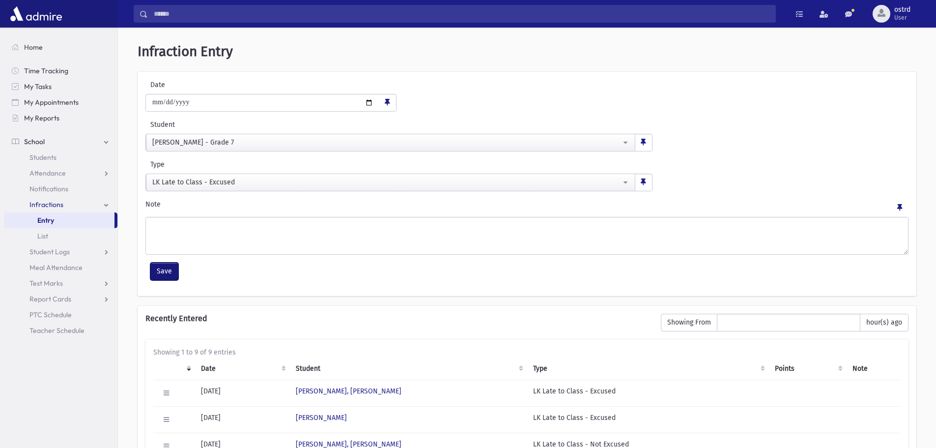
click at [174, 266] on button "Save" at bounding box center [164, 271] width 28 height 18
select select
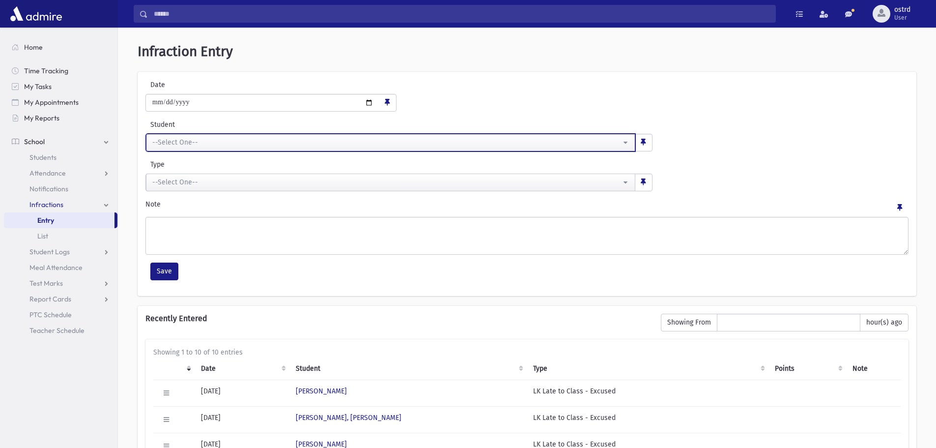
click at [196, 145] on div "--Select One--" at bounding box center [386, 142] width 469 height 10
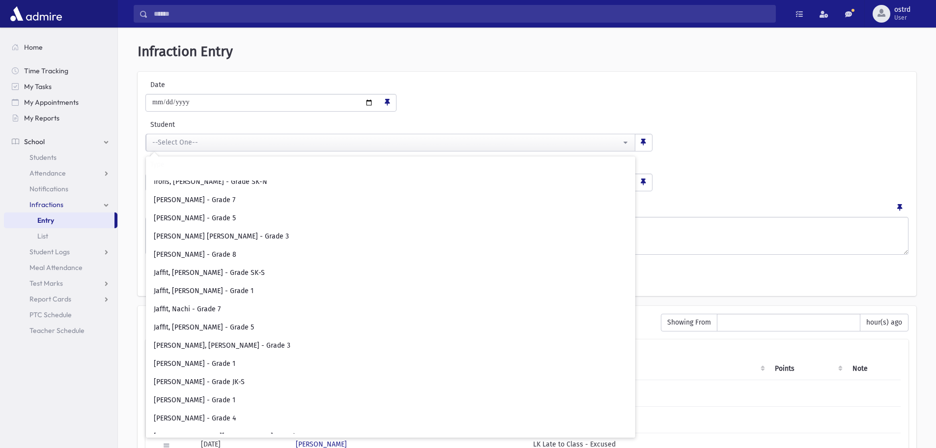
scroll to position [2310, 0]
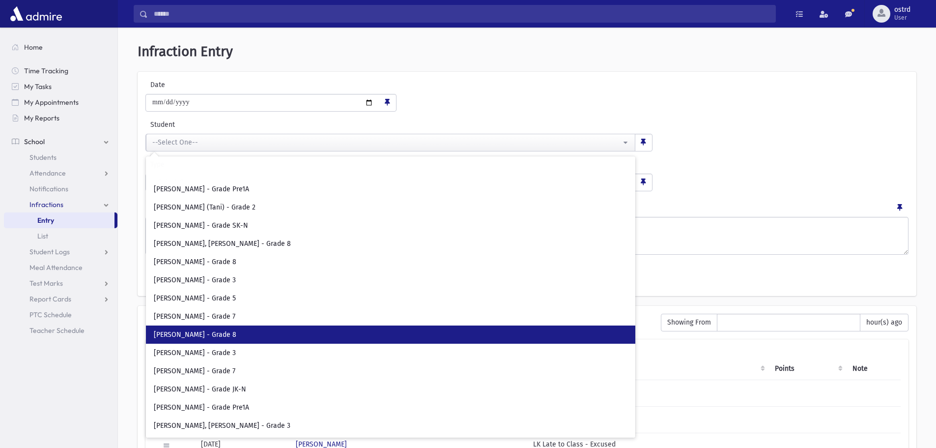
click at [226, 336] on span "[PERSON_NAME] - Grade 8" at bounding box center [195, 335] width 83 height 10
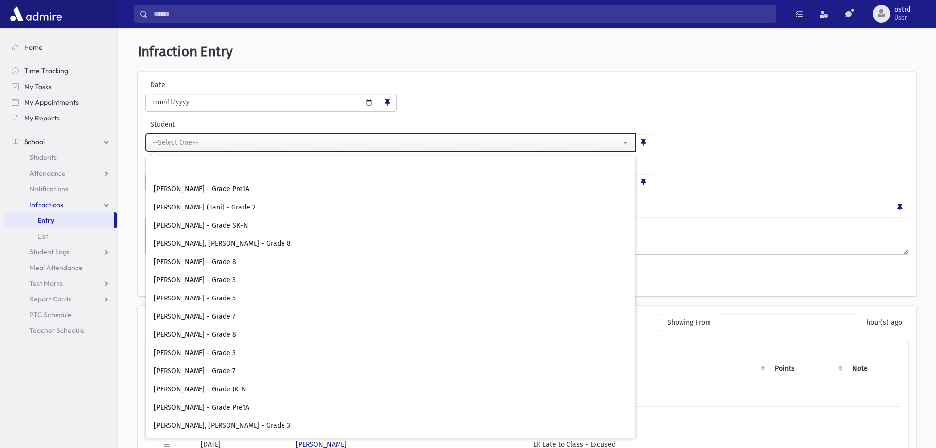
select select "****"
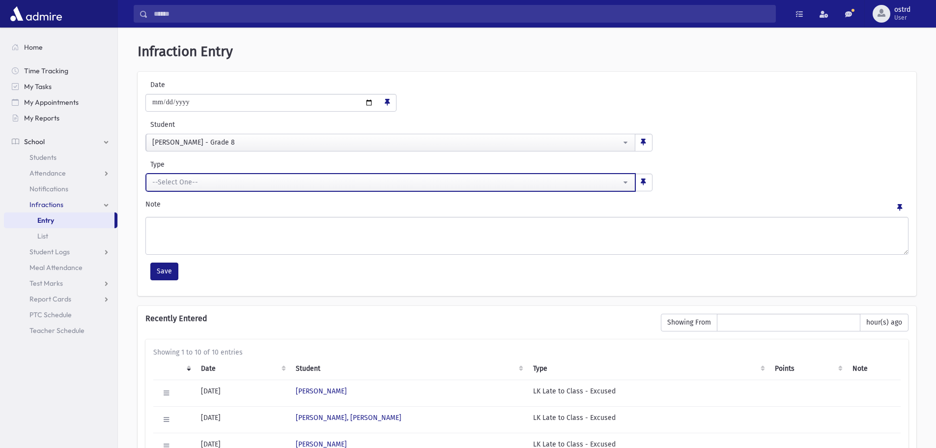
click at [183, 184] on div "--Select One--" at bounding box center [386, 182] width 469 height 10
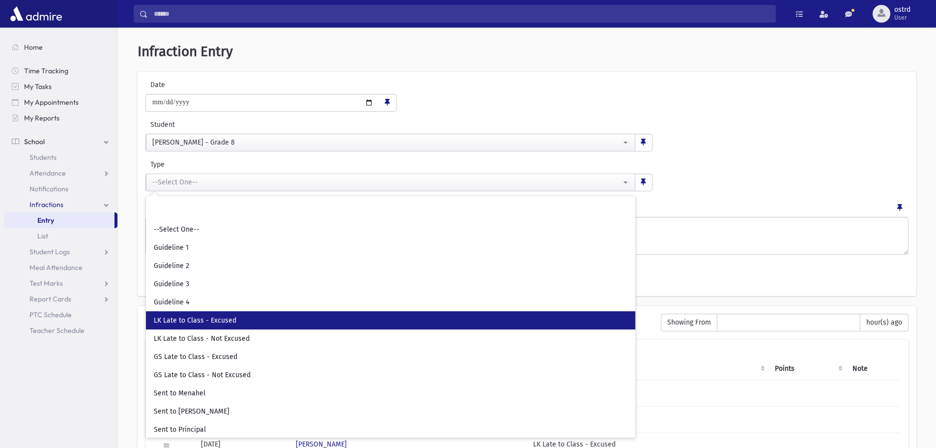
click at [200, 317] on span "LK Late to Class - Excused" at bounding box center [195, 321] width 83 height 10
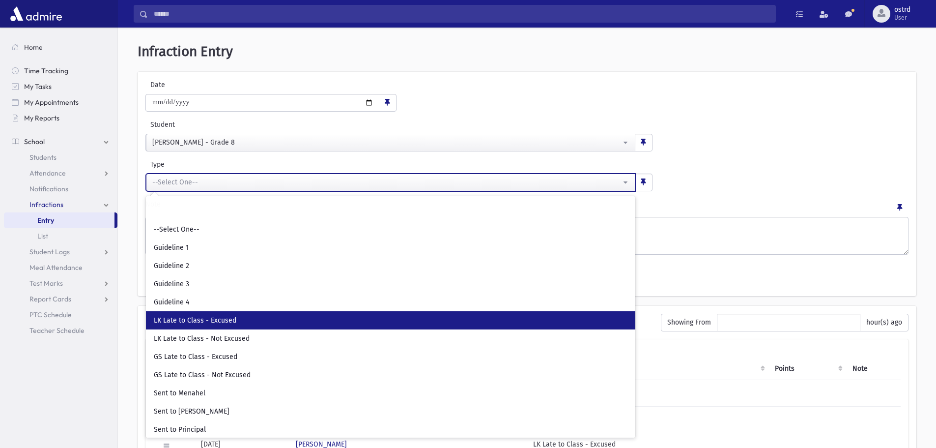
select select "**"
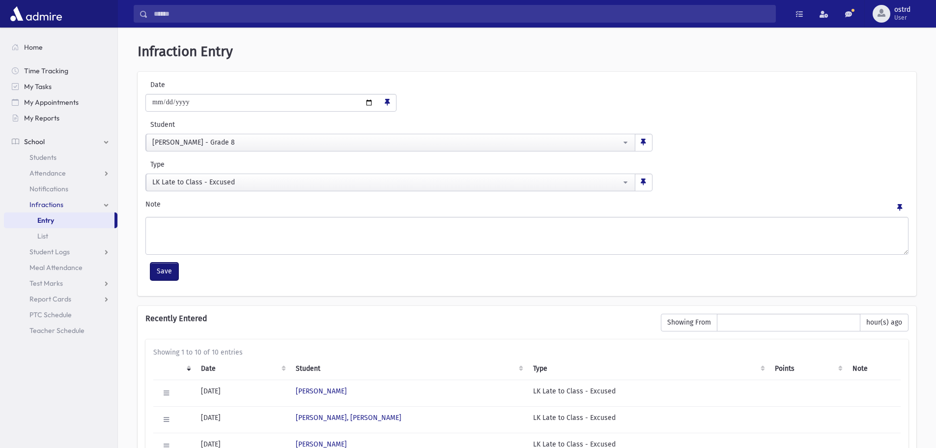
click at [170, 273] on button "Save" at bounding box center [164, 271] width 28 height 18
select select
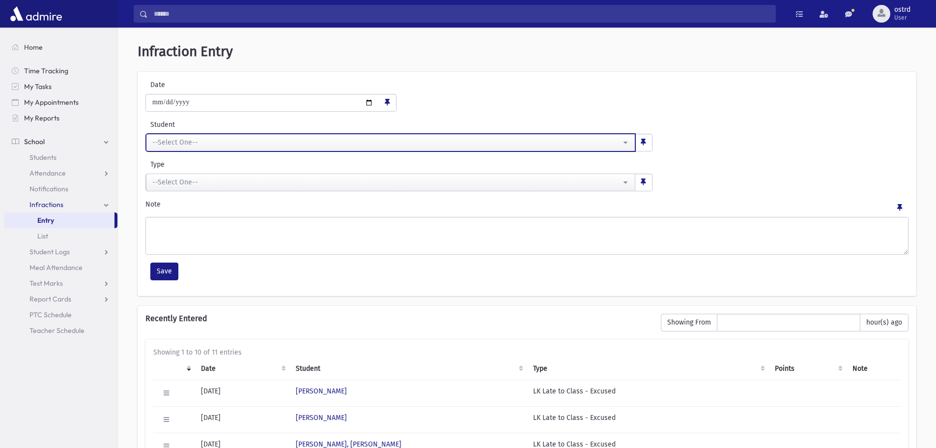
click at [177, 144] on div "--Select One--" at bounding box center [386, 142] width 469 height 10
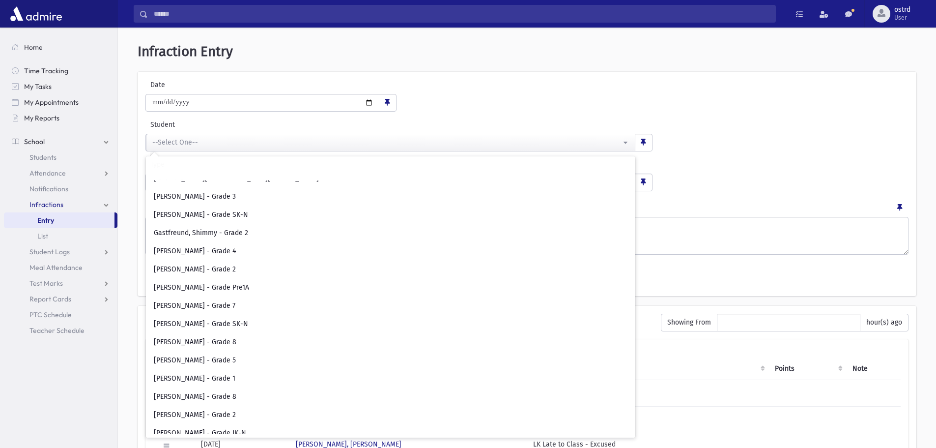
scroll to position [1622, 0]
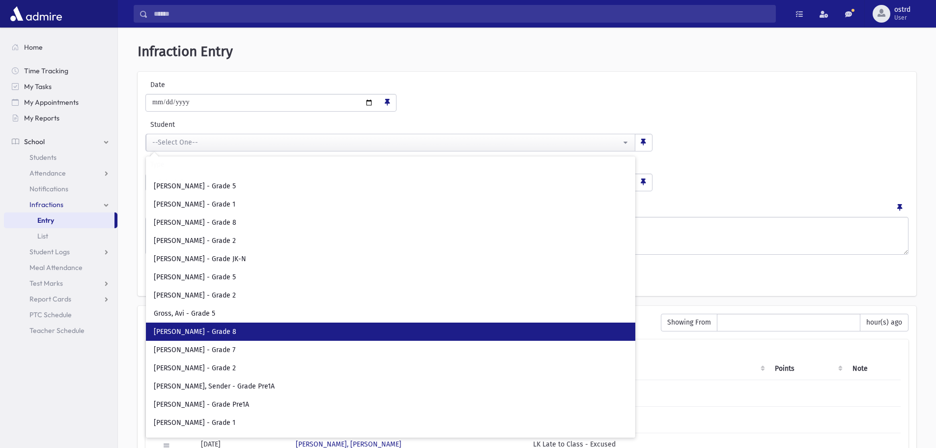
click at [207, 336] on span "[PERSON_NAME] - Grade 8" at bounding box center [195, 332] width 83 height 10
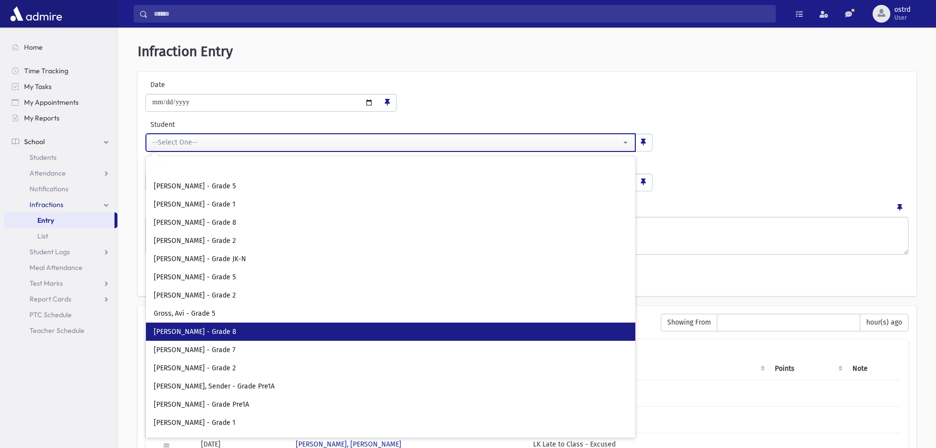
select select "****"
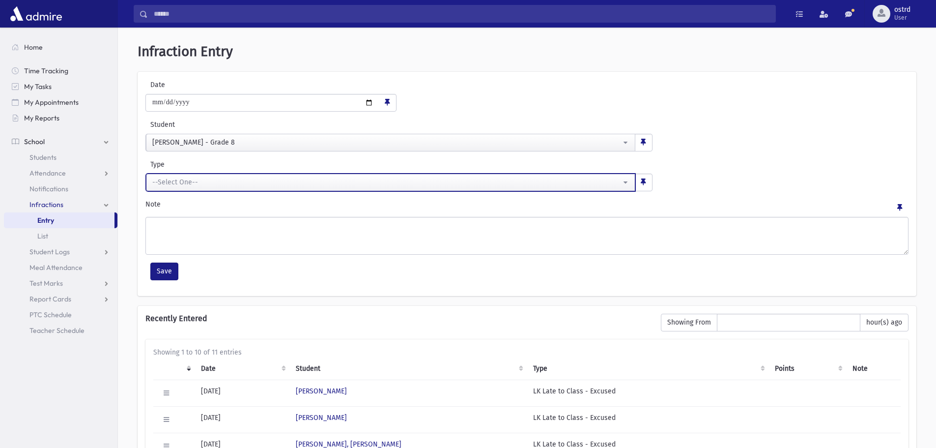
click at [198, 182] on div "--Select One--" at bounding box center [386, 182] width 469 height 10
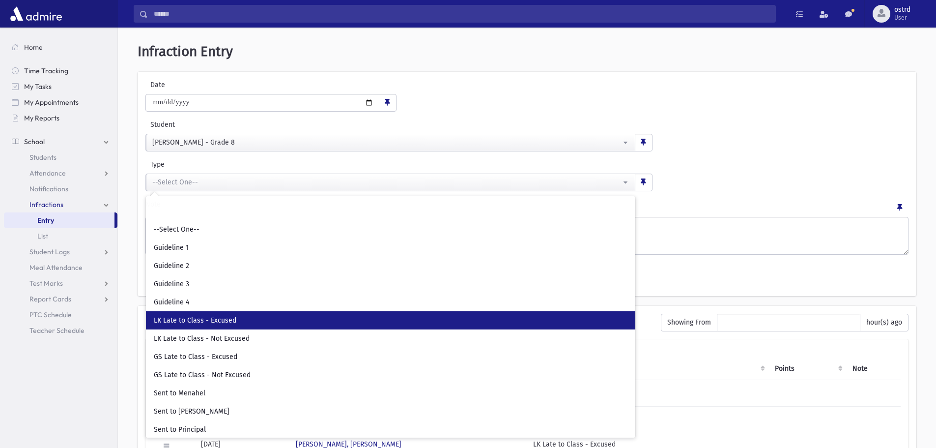
click at [212, 316] on span "LK Late to Class - Excused" at bounding box center [195, 321] width 83 height 10
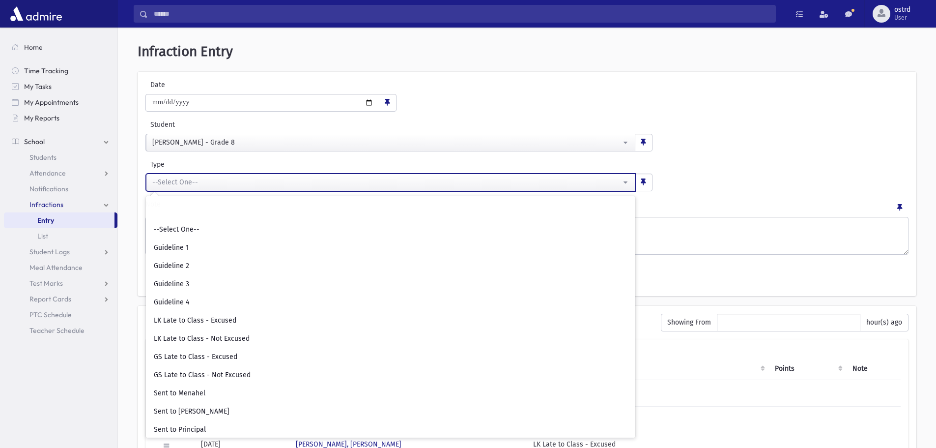
select select "**"
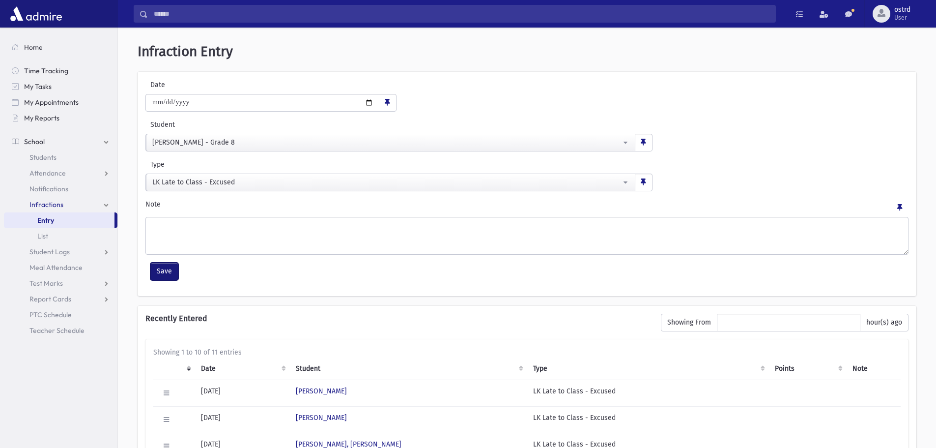
click at [168, 272] on button "Save" at bounding box center [164, 271] width 28 height 18
select select
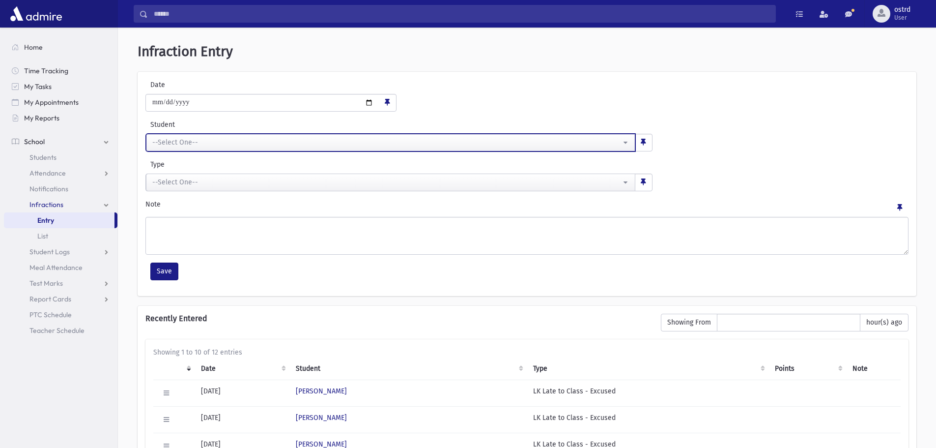
click at [176, 142] on div "--Select One--" at bounding box center [386, 142] width 469 height 10
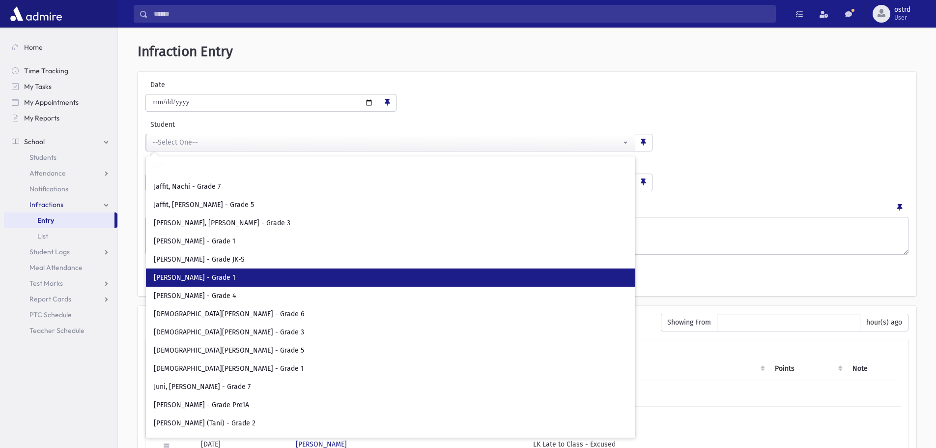
scroll to position [2310, 0]
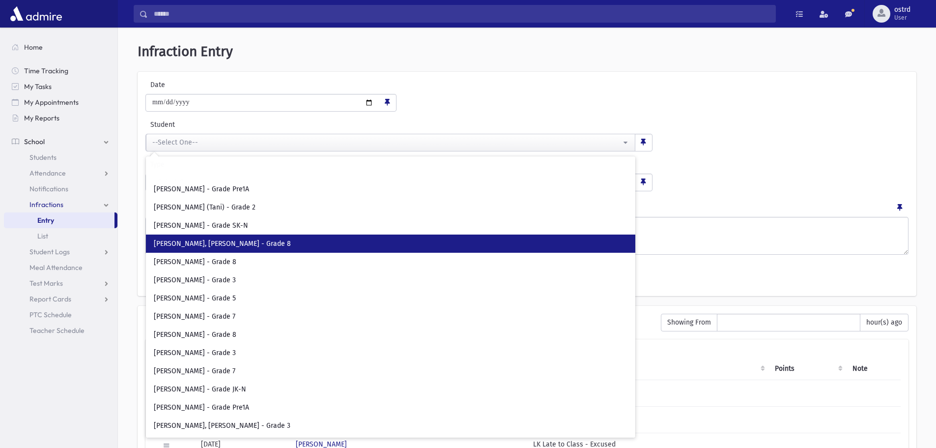
click at [224, 242] on span "[PERSON_NAME], [PERSON_NAME] - Grade 8" at bounding box center [222, 244] width 137 height 10
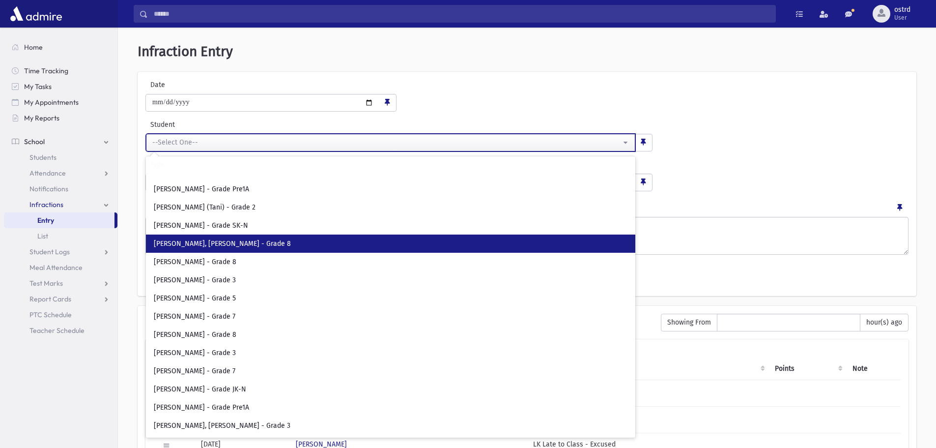
select select "****"
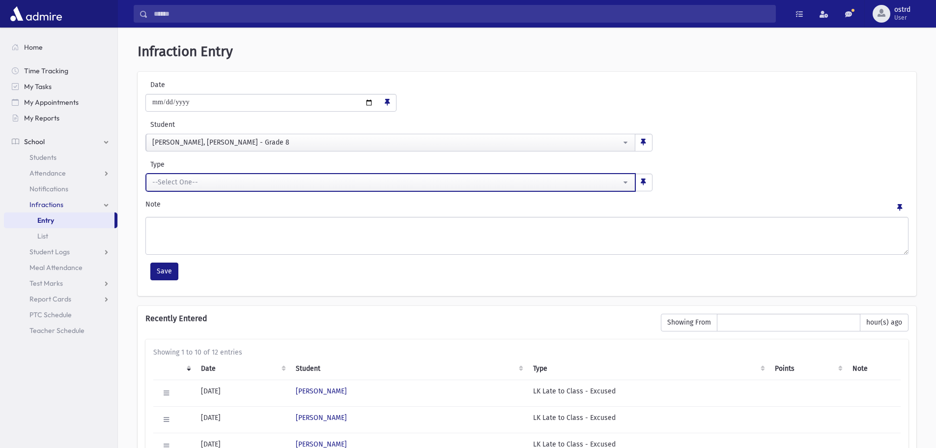
click at [203, 186] on div "--Select One--" at bounding box center [386, 182] width 469 height 10
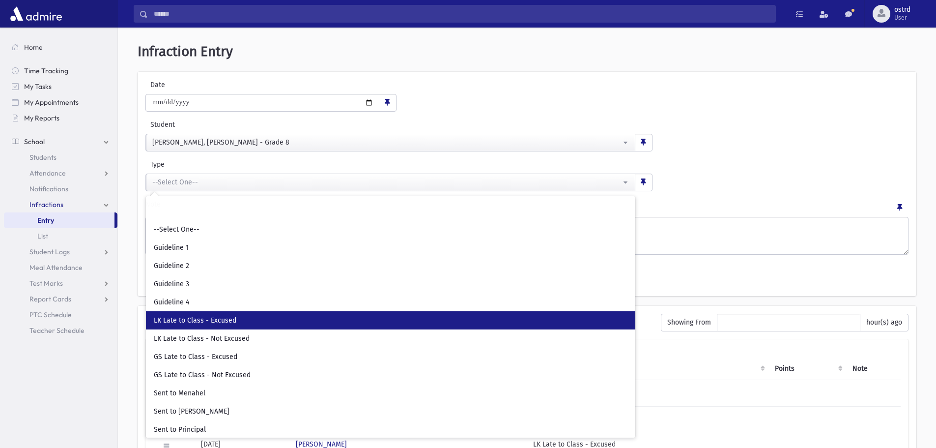
click at [230, 319] on span "LK Late to Class - Excused" at bounding box center [195, 321] width 83 height 10
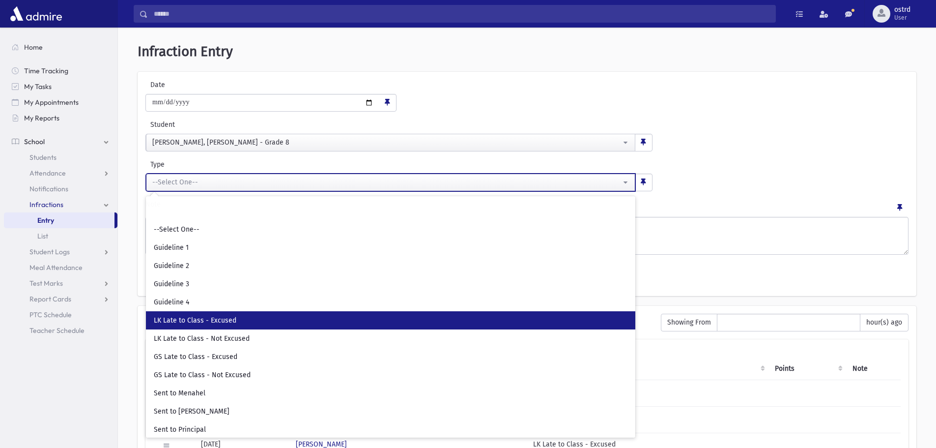
select select "**"
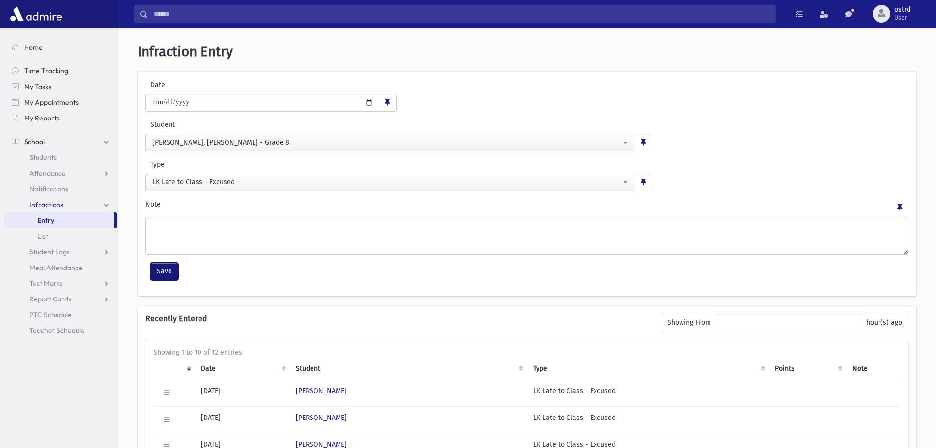
click at [174, 270] on button "Save" at bounding box center [164, 271] width 28 height 18
select select
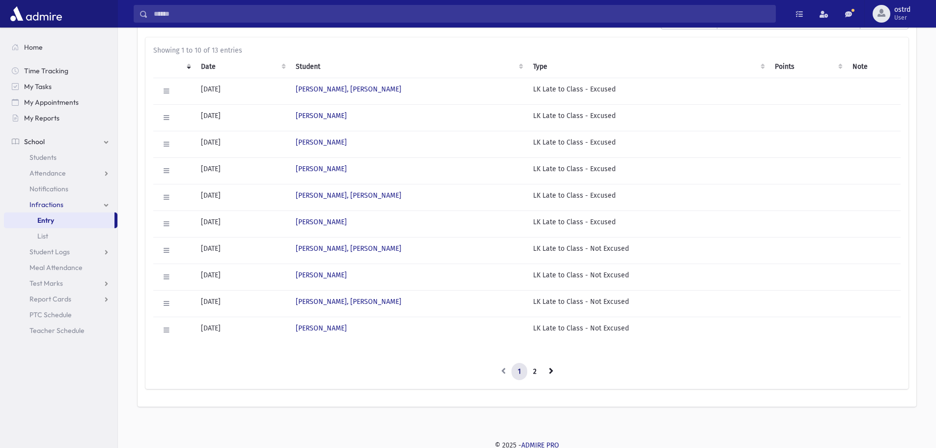
scroll to position [304, 0]
click at [535, 369] on link "2" at bounding box center [535, 369] width 16 height 18
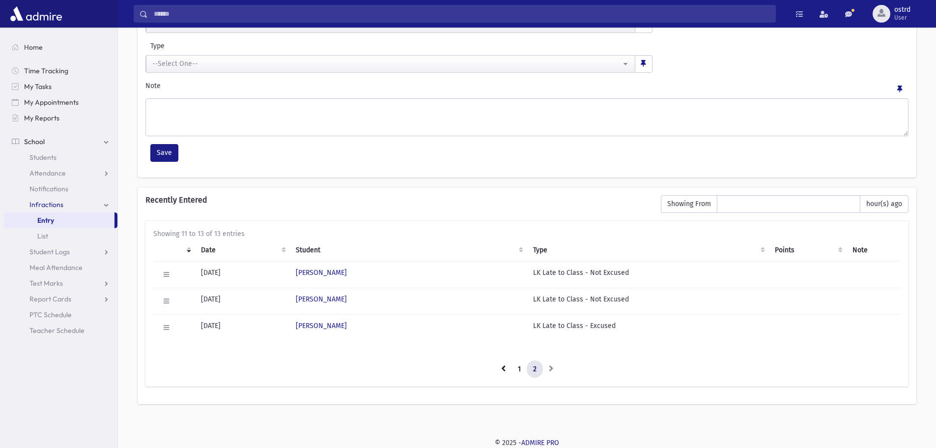
scroll to position [118, 0]
click at [519, 370] on link "1" at bounding box center [520, 369] width 16 height 18
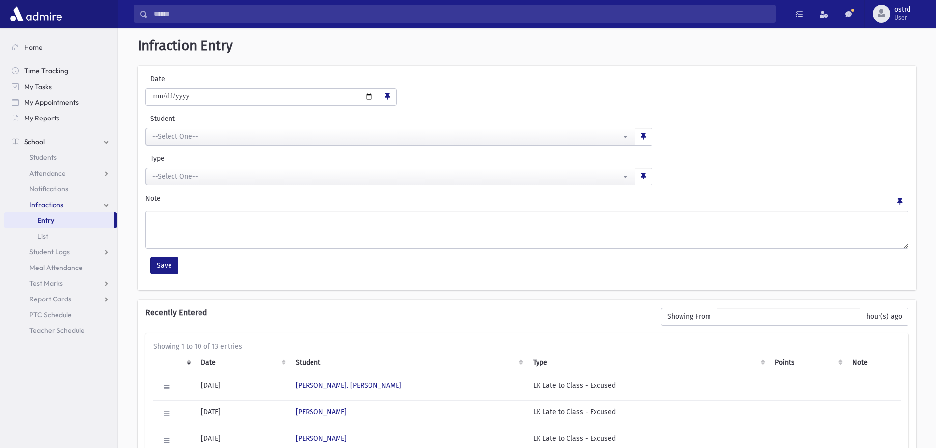
scroll to position [0, 0]
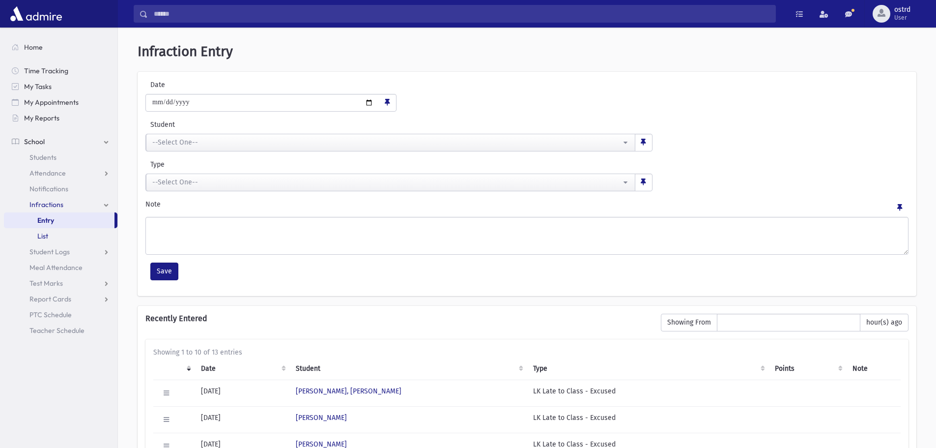
click at [48, 236] on span "List" at bounding box center [42, 236] width 11 height 9
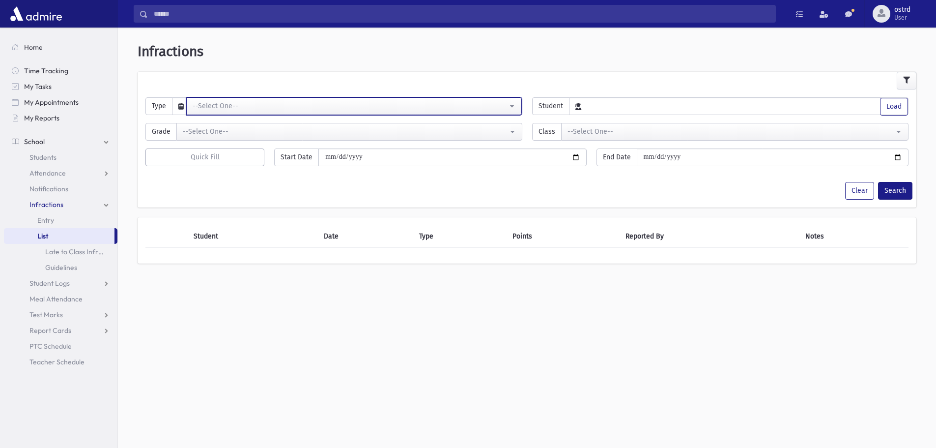
click at [235, 105] on div "--Select One--" at bounding box center [350, 106] width 315 height 10
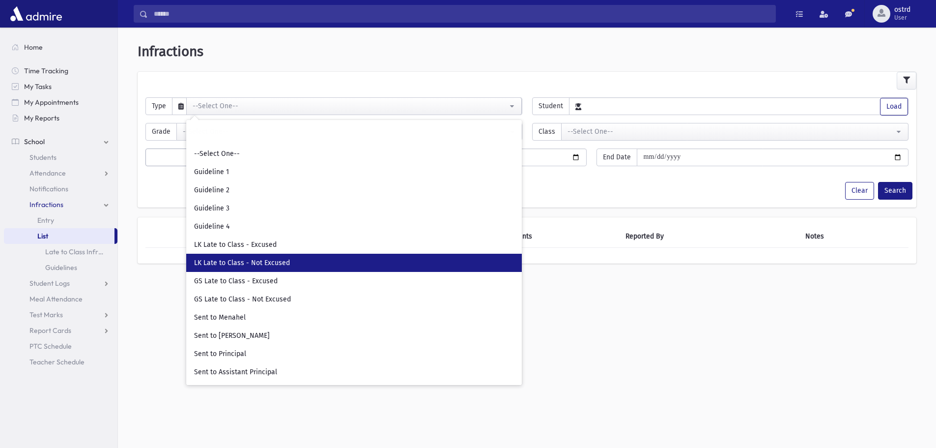
click at [251, 264] on span "LK Late to Class - Not Excused" at bounding box center [242, 263] width 96 height 10
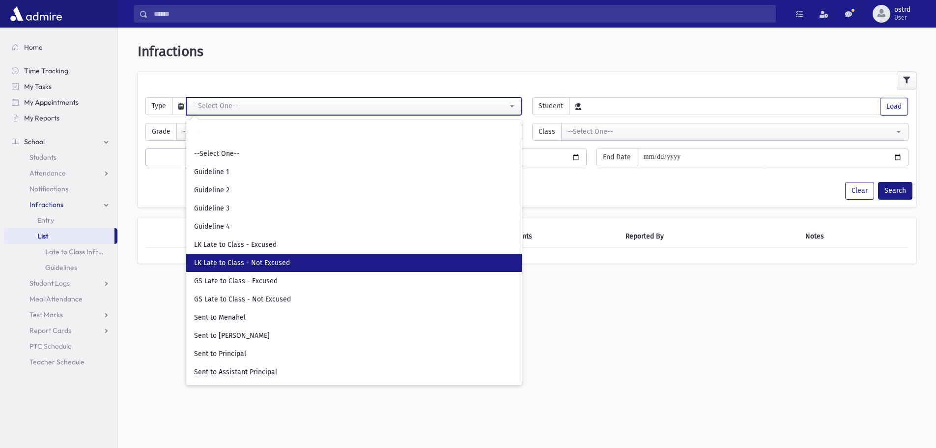
select select "**"
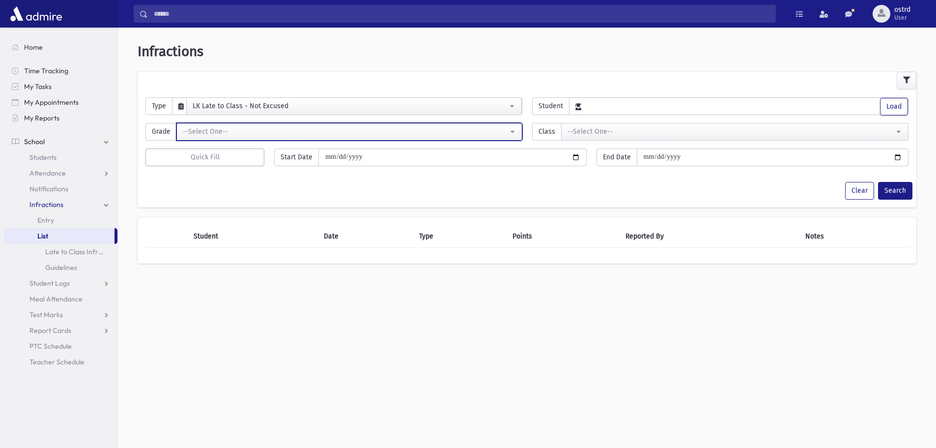
click at [238, 131] on div "--Select One--" at bounding box center [345, 131] width 325 height 10
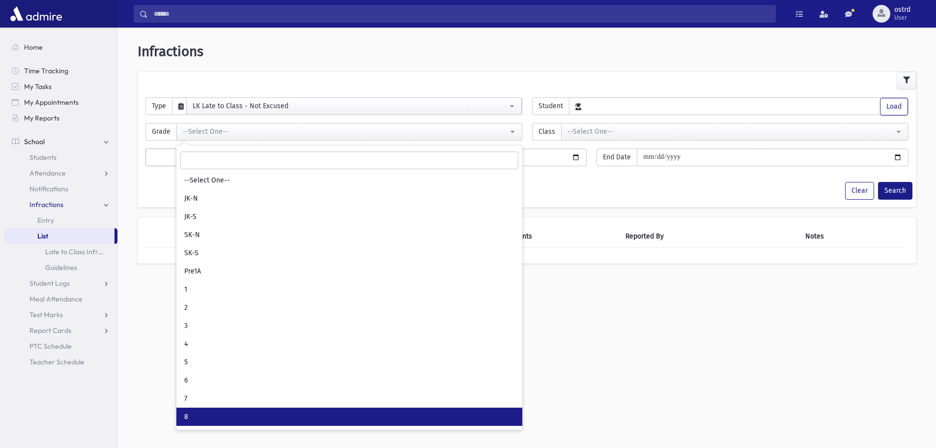
click at [190, 414] on link "8" at bounding box center [349, 416] width 346 height 18
select select "*"
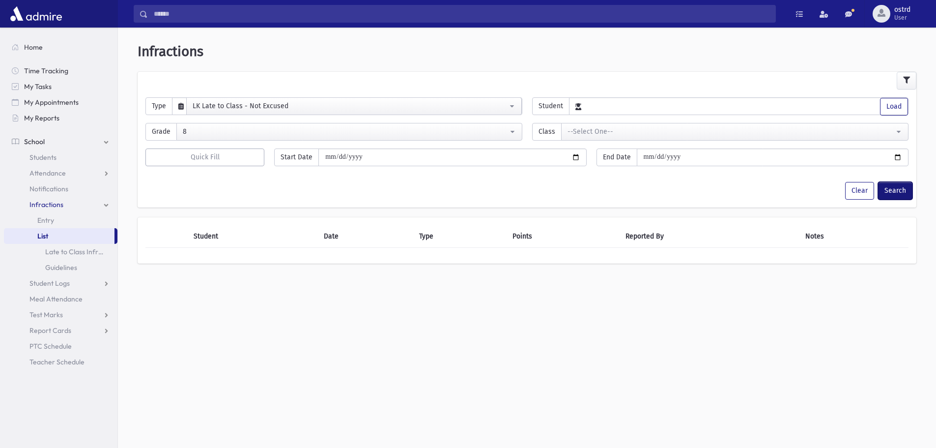
click at [896, 189] on button "Search" at bounding box center [895, 191] width 34 height 18
